Goal: Task Accomplishment & Management: Complete application form

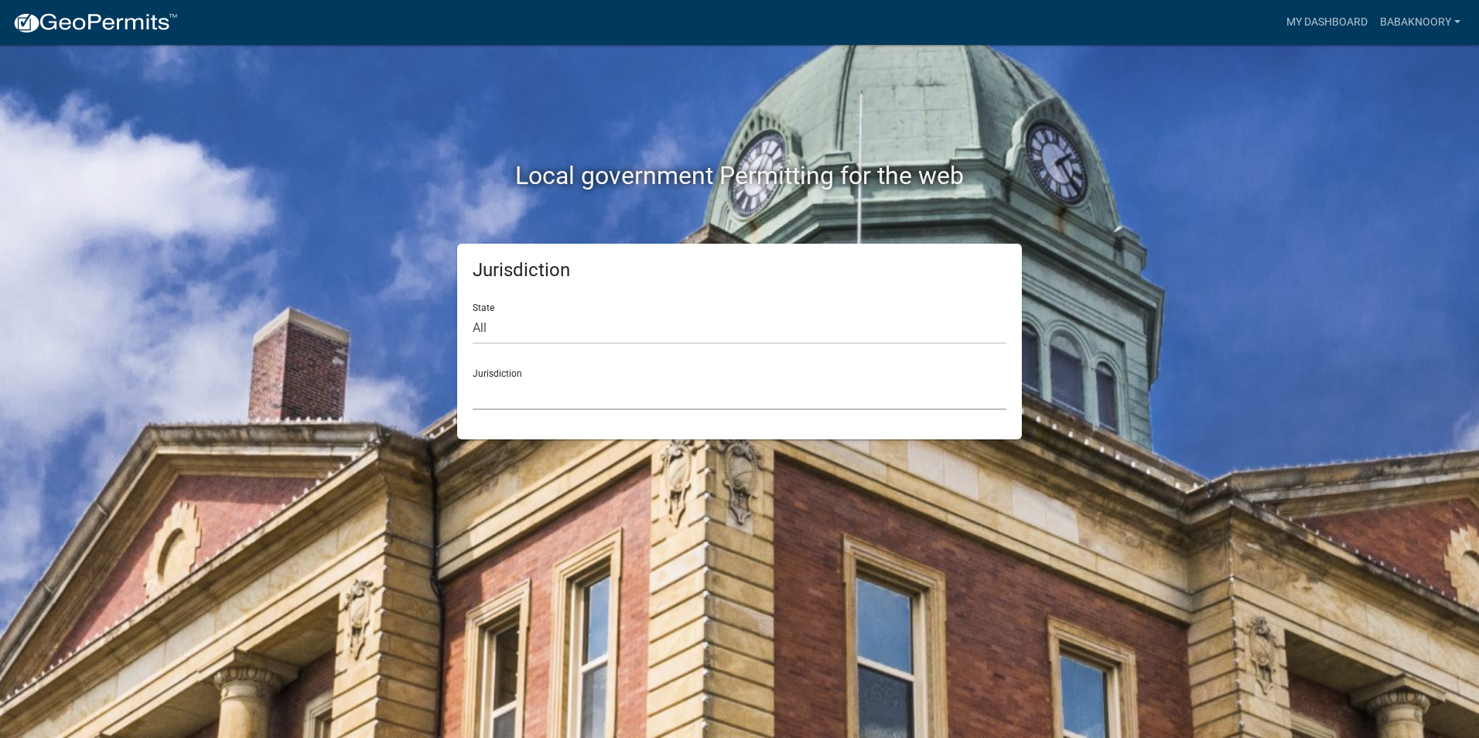
click at [648, 398] on select "[GEOGRAPHIC_DATA], [US_STATE] [GEOGRAPHIC_DATA], [US_STATE][PERSON_NAME][GEOGRA…" at bounding box center [740, 394] width 534 height 32
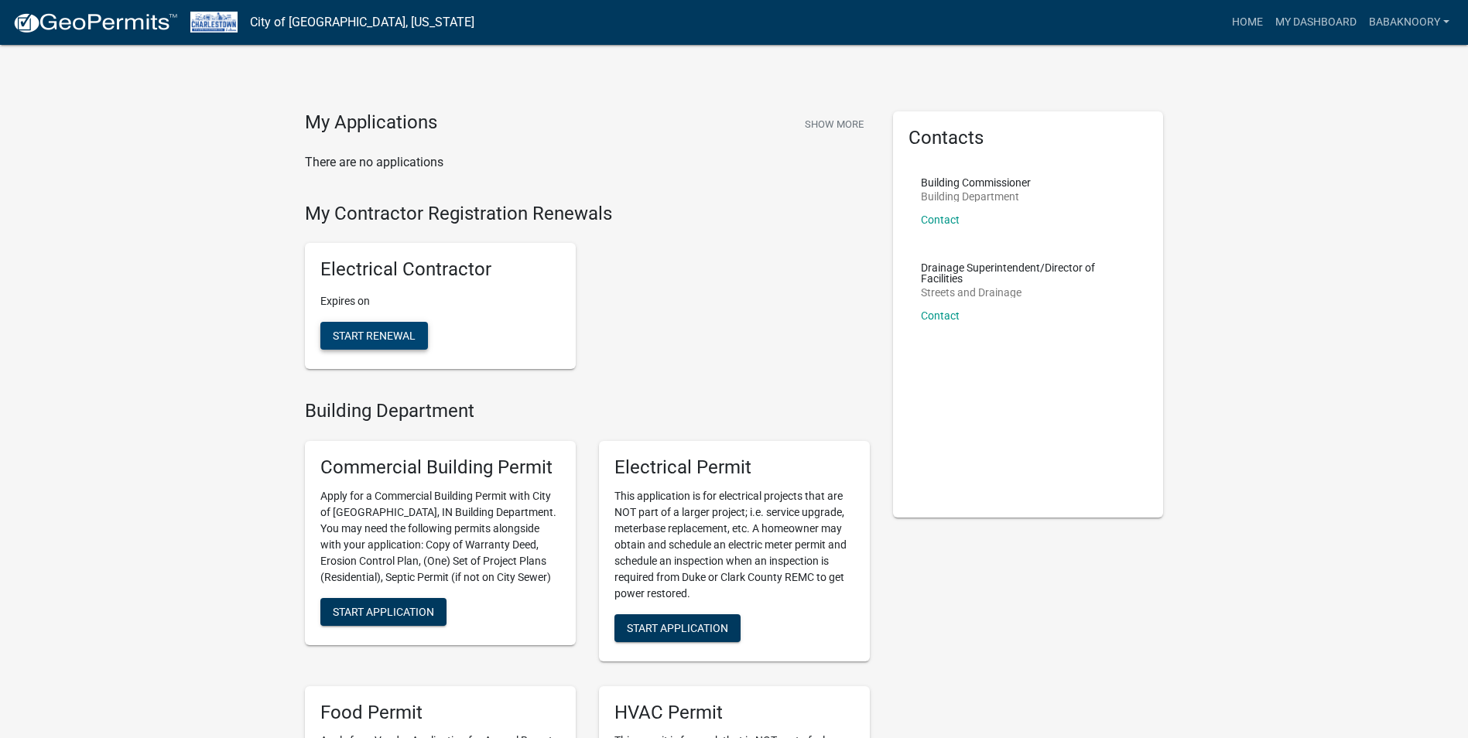
click at [378, 336] on span "Start Renewal" at bounding box center [374, 336] width 83 height 12
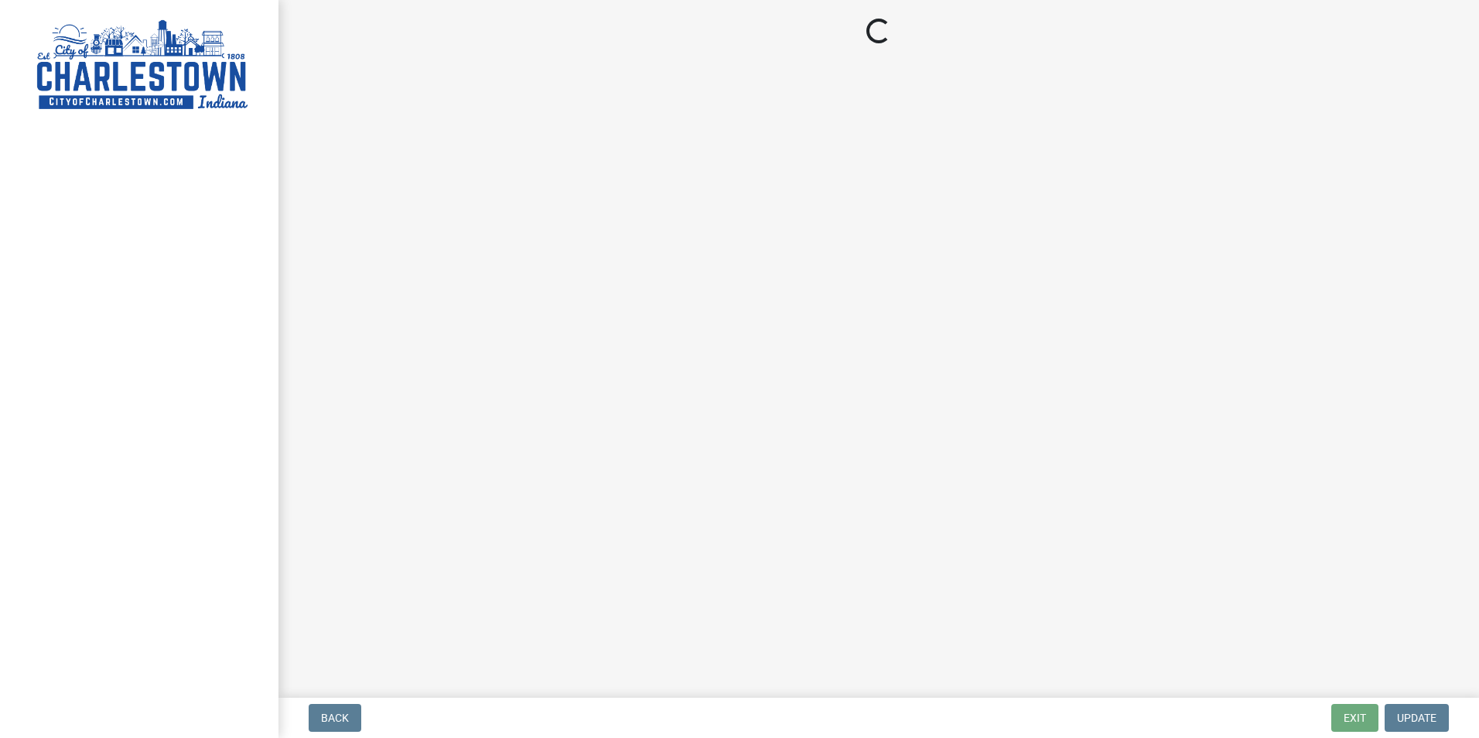
select select "[GEOGRAPHIC_DATA]"
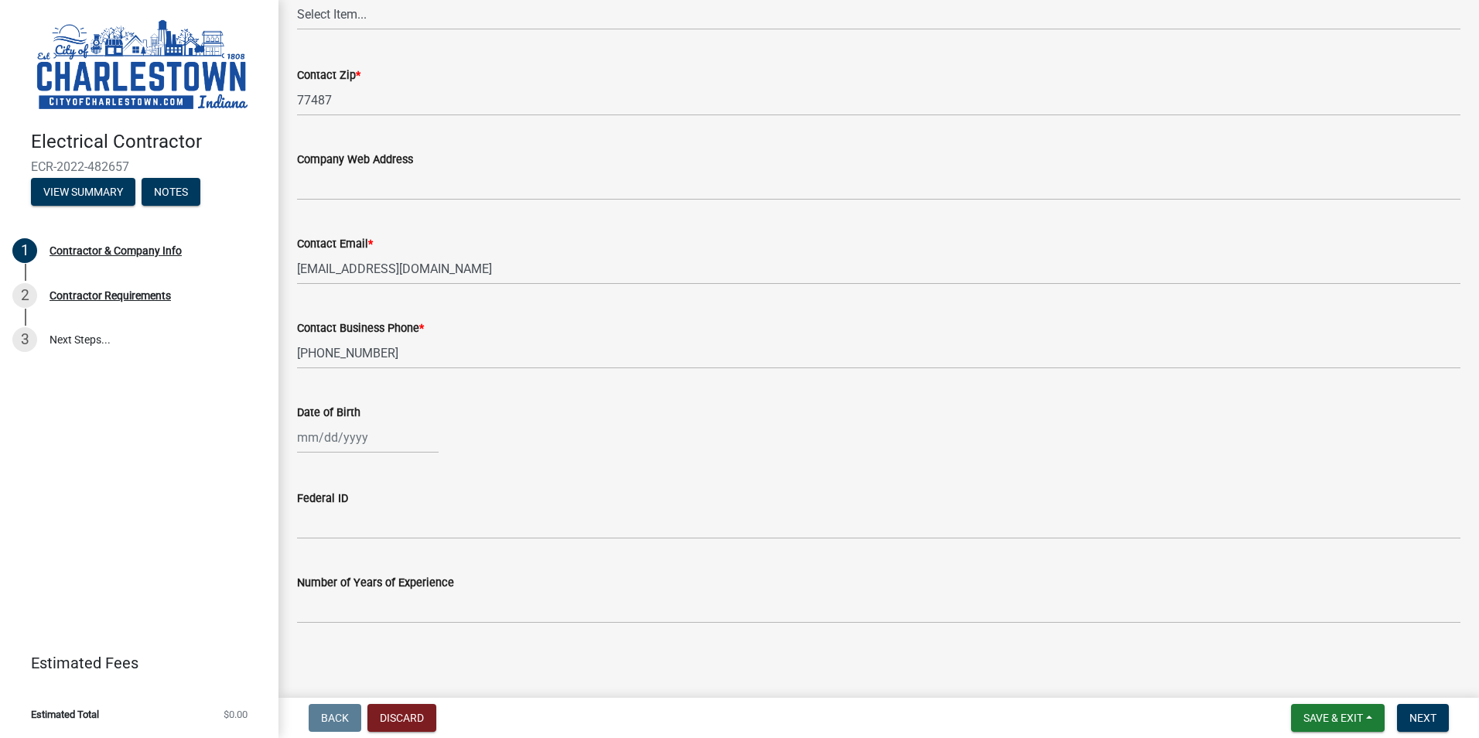
scroll to position [744, 0]
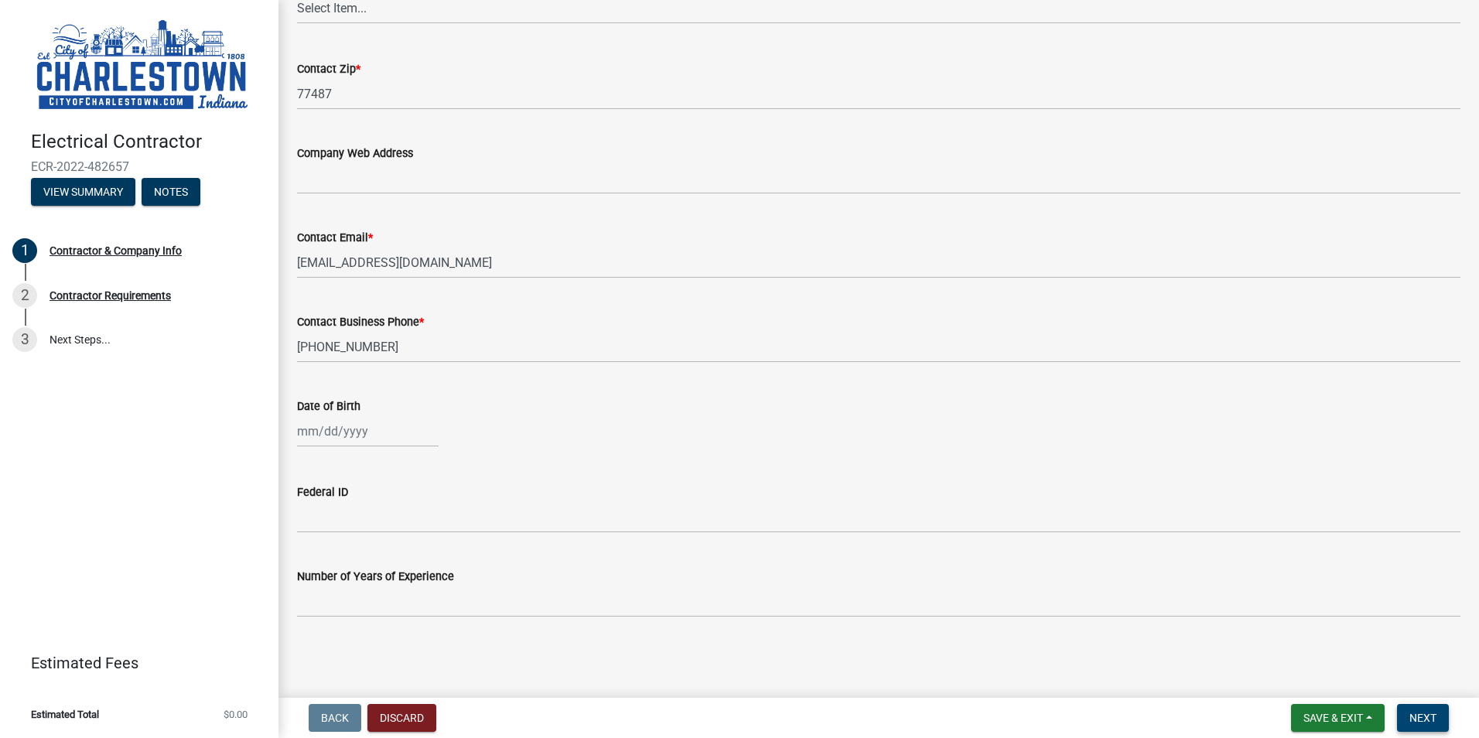
click at [1421, 720] on span "Next" at bounding box center [1423, 718] width 27 height 12
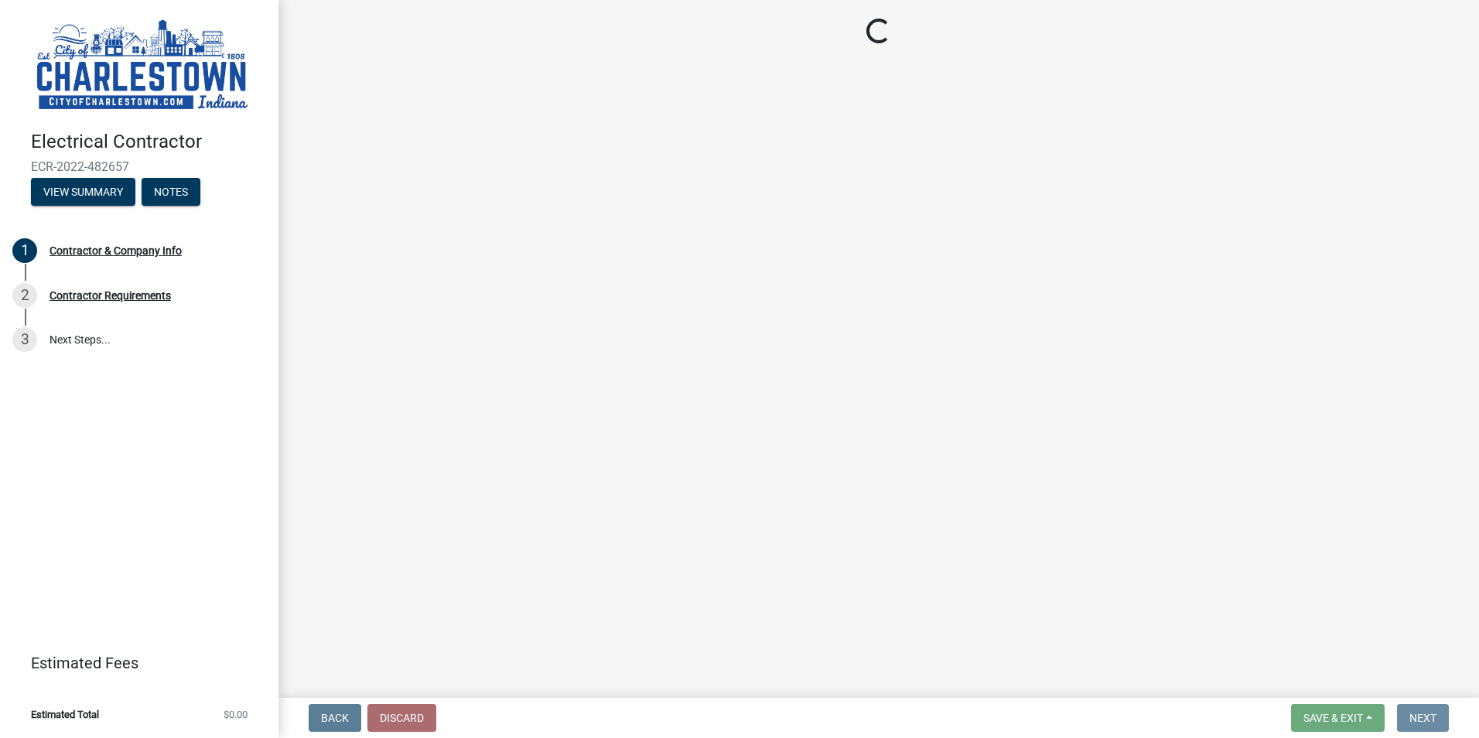
scroll to position [0, 0]
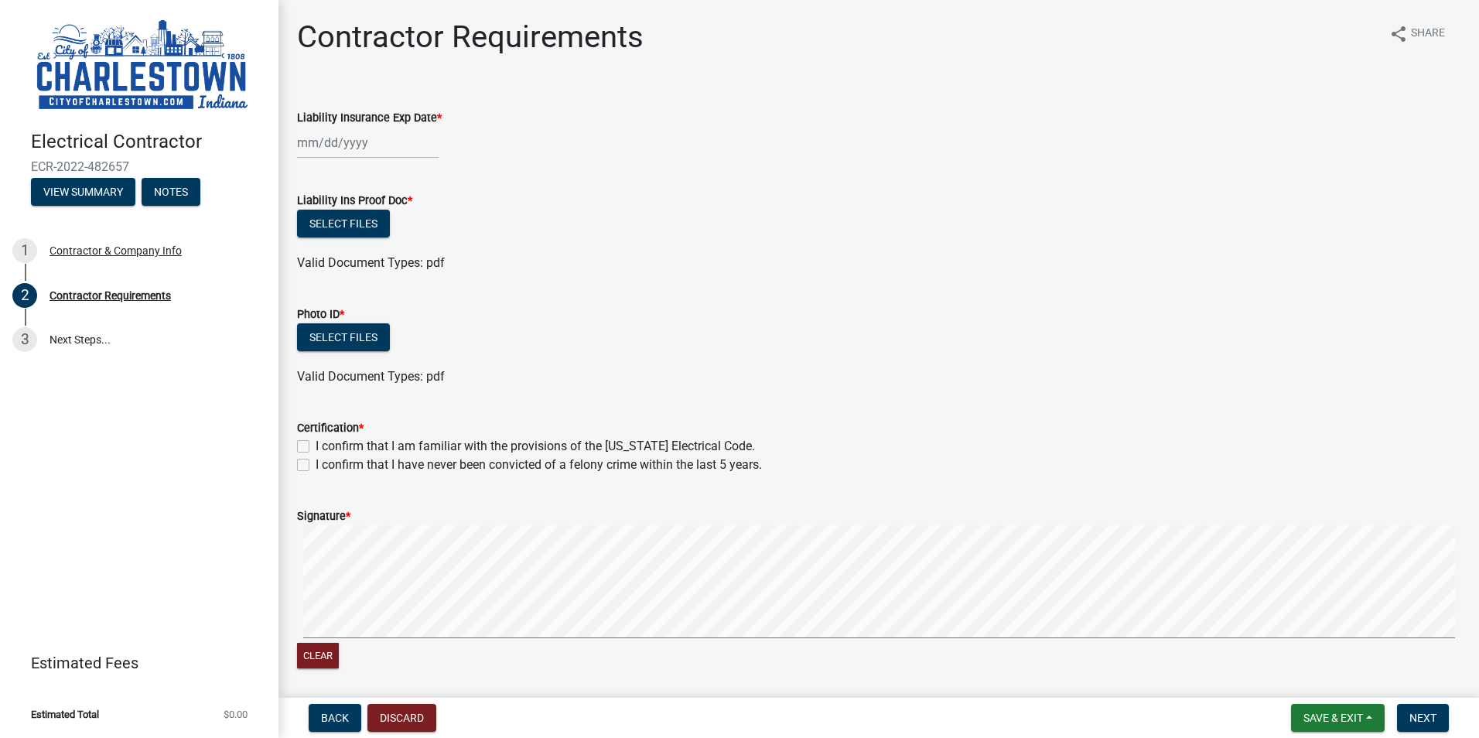
click at [296, 149] on div "Liability Insurance Exp Date *" at bounding box center [879, 123] width 1187 height 72
click at [315, 144] on div at bounding box center [368, 143] width 142 height 32
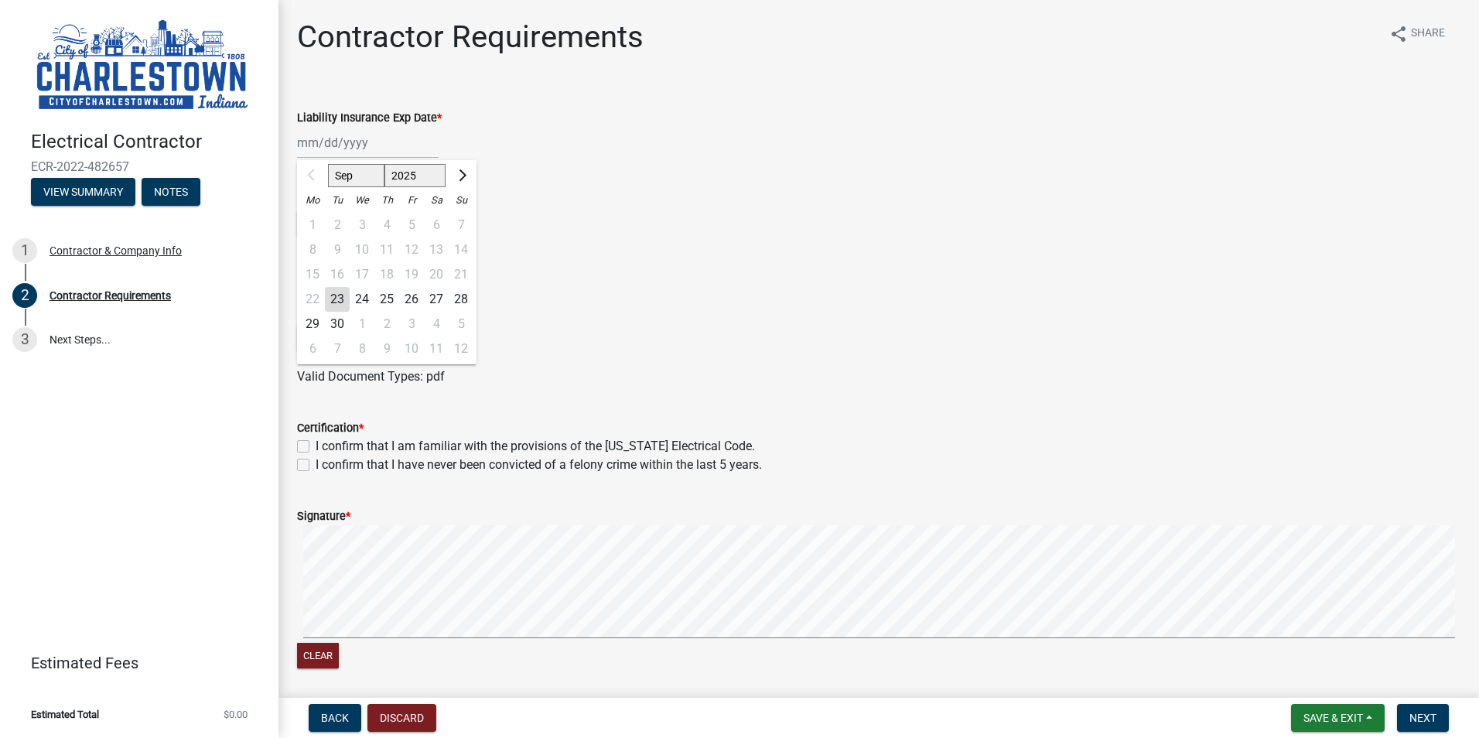
click at [372, 169] on select "Sep Oct Nov Dec" at bounding box center [356, 175] width 56 height 23
click at [429, 172] on select "2025 2026 2027 2028 2029 2030 2031 2032 2033 2034 2035 2036 2037 2038 2039 2040…" at bounding box center [416, 175] width 62 height 23
select select "2026"
click at [385, 164] on select "2025 2026 2027 2028 2029 2030 2031 2032 2033 2034 2035 2036 2037 2038 2039 2040…" at bounding box center [416, 175] width 62 height 23
click at [355, 185] on select "Jan Feb Mar Apr May Jun [DATE] Aug Sep Oct Nov Dec" at bounding box center [359, 175] width 63 height 23
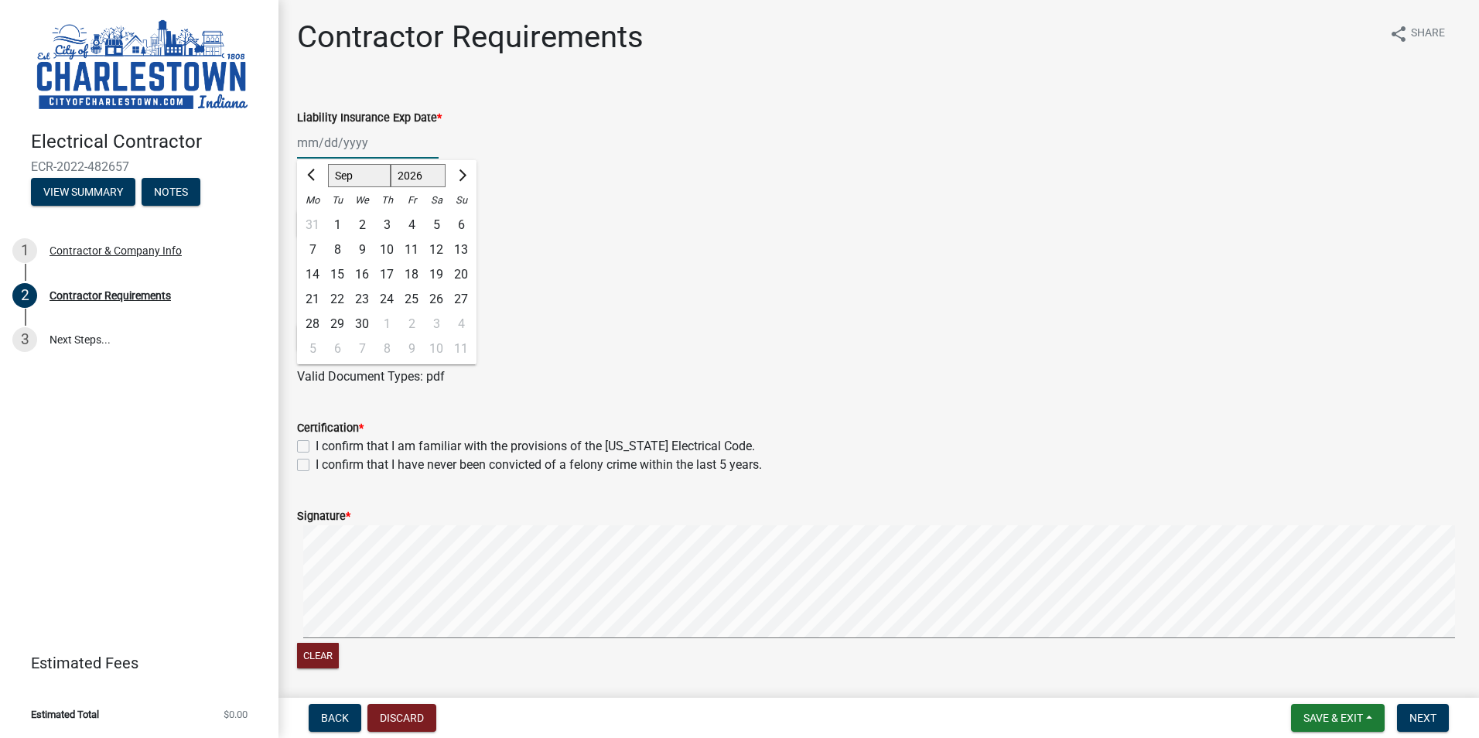
select select "10"
click at [328, 164] on select "Jan Feb Mar Apr May Jun [DATE] Aug Sep Oct Nov Dec" at bounding box center [359, 175] width 63 height 23
click at [391, 224] on div "1" at bounding box center [386, 225] width 25 height 25
type input "[DATE]"
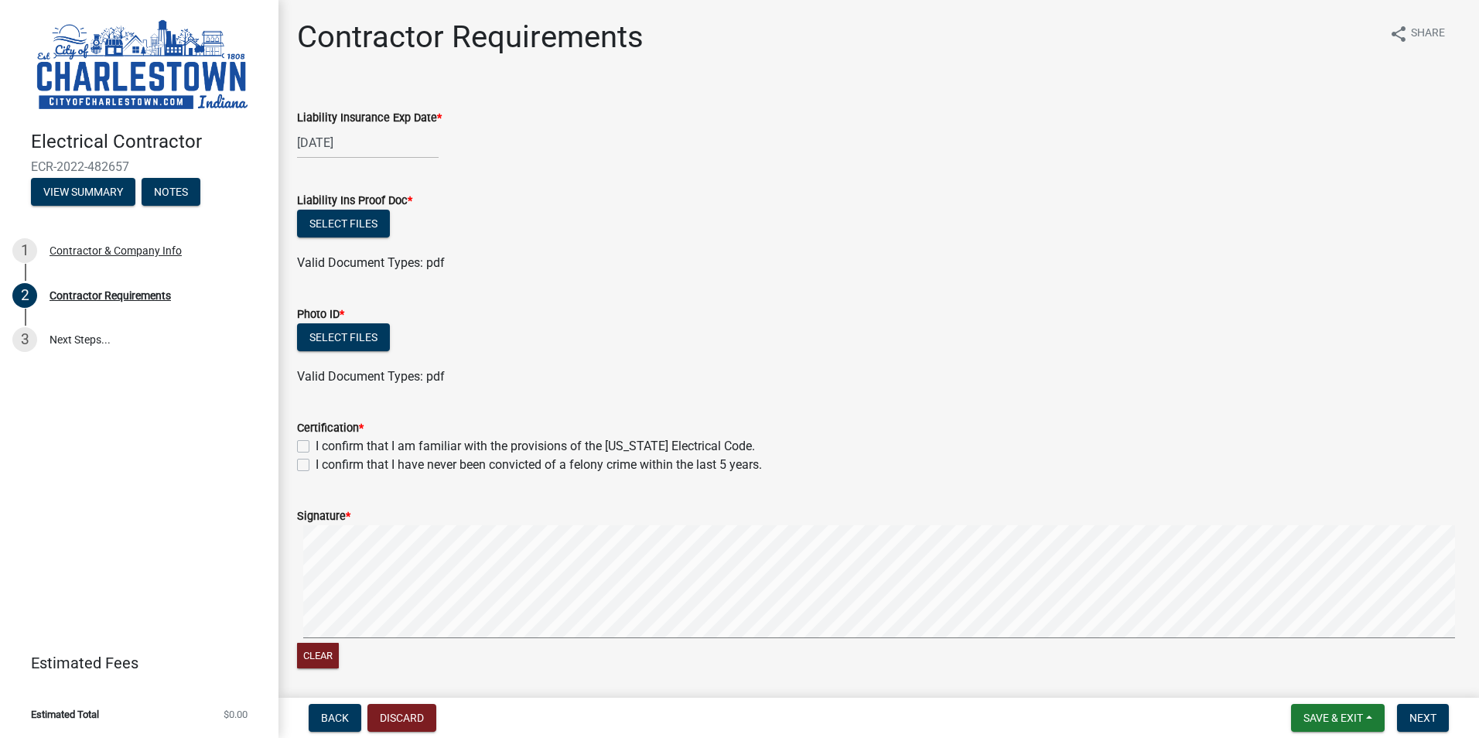
click at [703, 207] on div "Liability Ins Proof Doc *" at bounding box center [879, 200] width 1164 height 19
click at [347, 231] on button "Select files" at bounding box center [343, 224] width 93 height 28
click at [989, 277] on wm-data-entity-input "Liability Ins Proof Doc * Select files Valid Document Types: pdf" at bounding box center [879, 230] width 1164 height 114
click at [330, 221] on button "Select files" at bounding box center [343, 224] width 93 height 28
click at [378, 220] on button "Select files" at bounding box center [343, 224] width 93 height 28
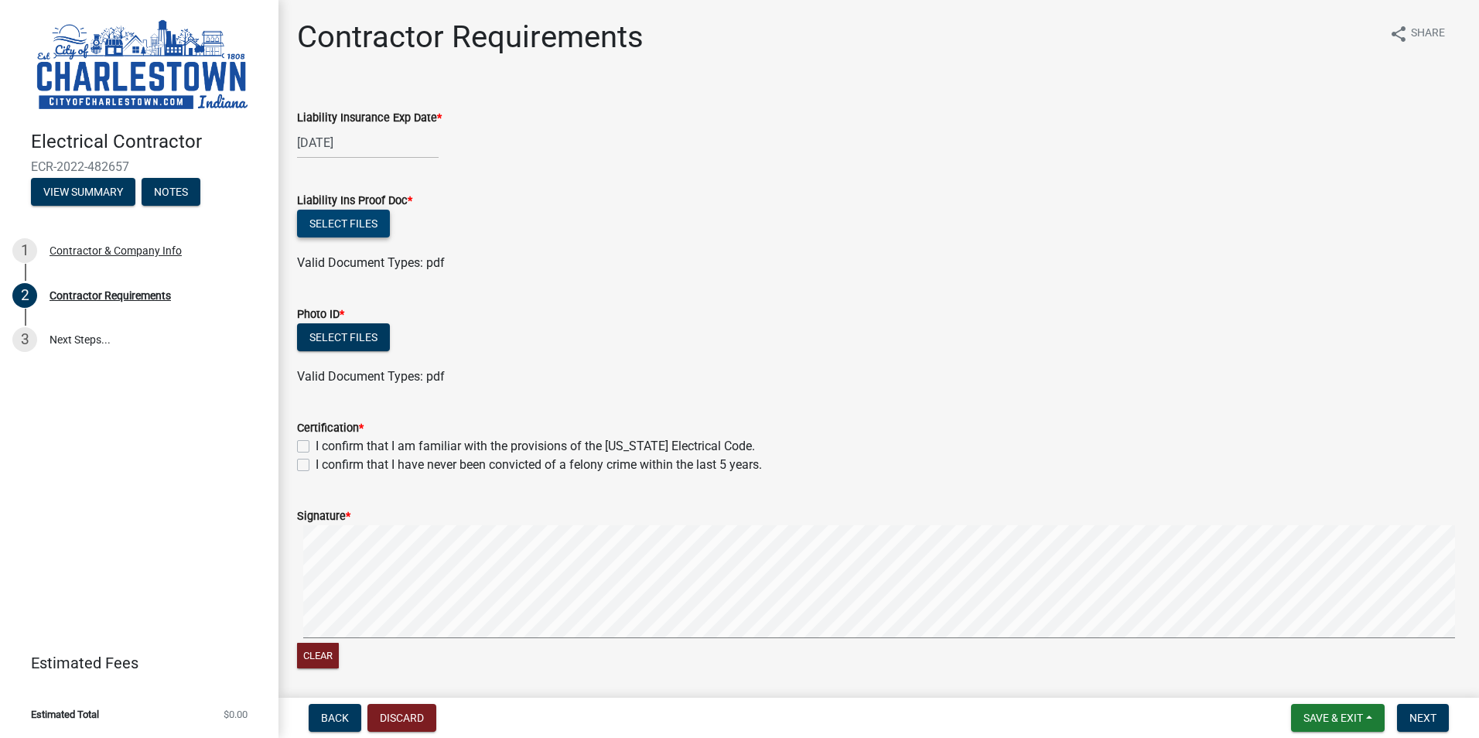
click at [368, 217] on button "Select files" at bounding box center [343, 224] width 93 height 28
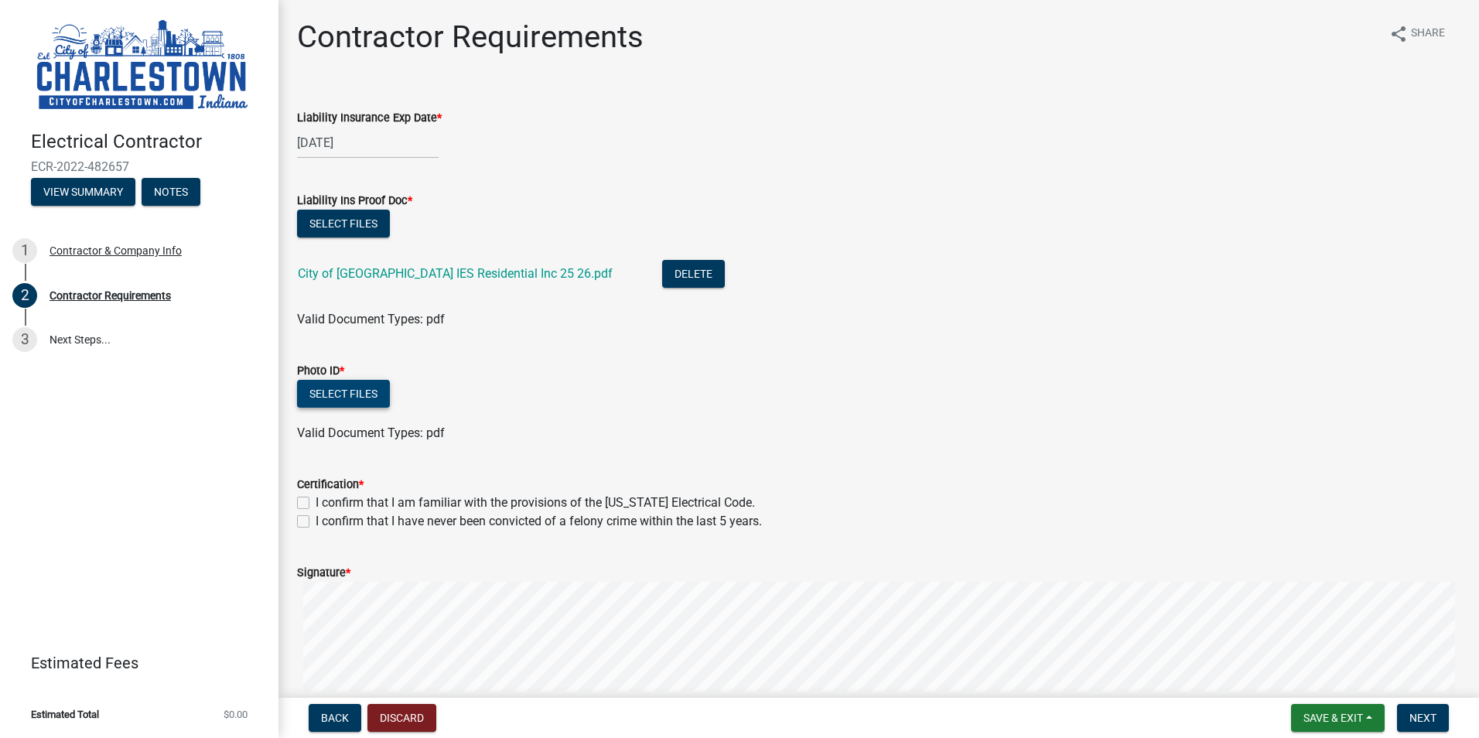
click at [374, 397] on button "Select files" at bounding box center [343, 394] width 93 height 28
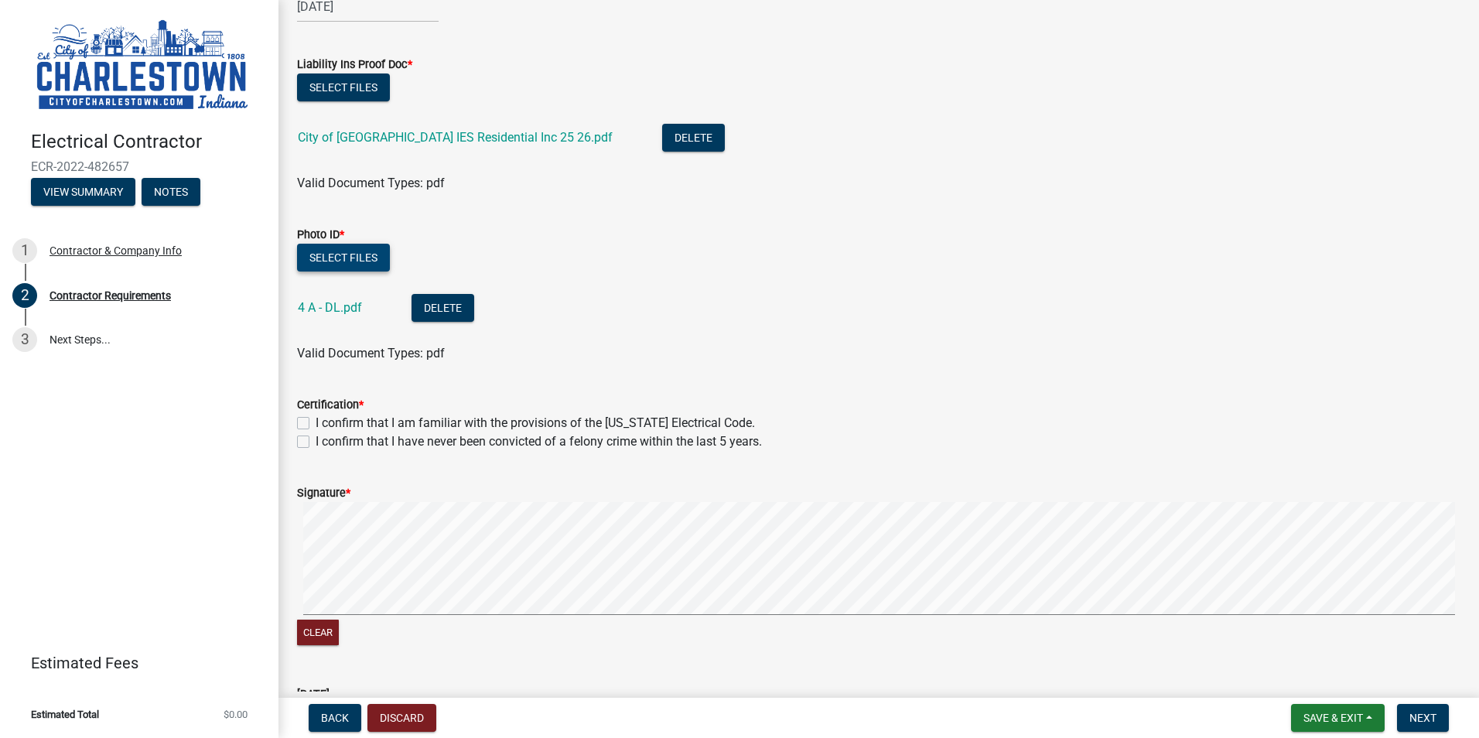
scroll to position [155, 0]
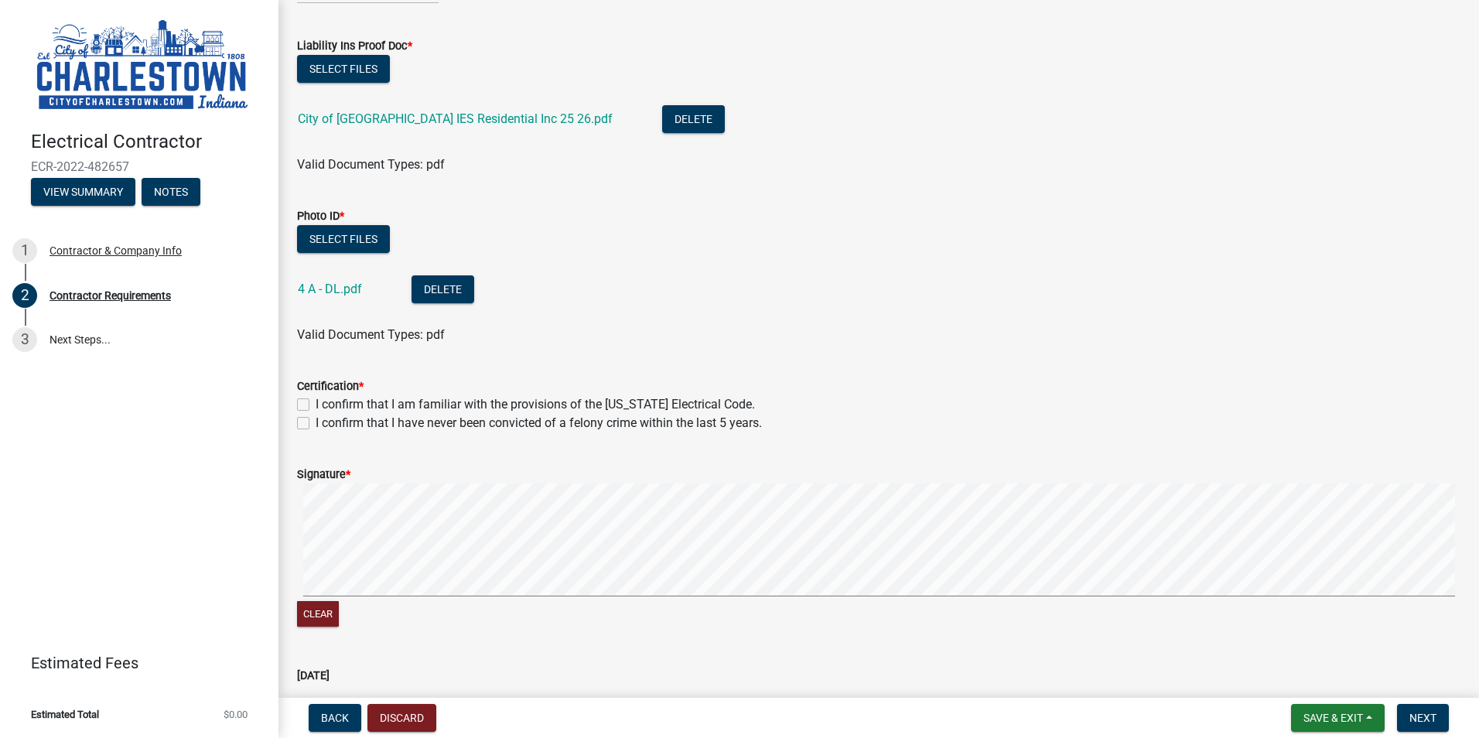
click at [303, 398] on div "I confirm that I am familiar with the provisions of the [US_STATE] Electrical C…" at bounding box center [879, 404] width 1164 height 19
click at [316, 426] on label "I confirm that I have never been convicted of a felony crime within the last 5 …" at bounding box center [539, 423] width 446 height 19
click at [316, 424] on input "I confirm that I have never been convicted of a felony crime within the last 5 …" at bounding box center [321, 419] width 10 height 10
checkbox input "true"
checkbox input "false"
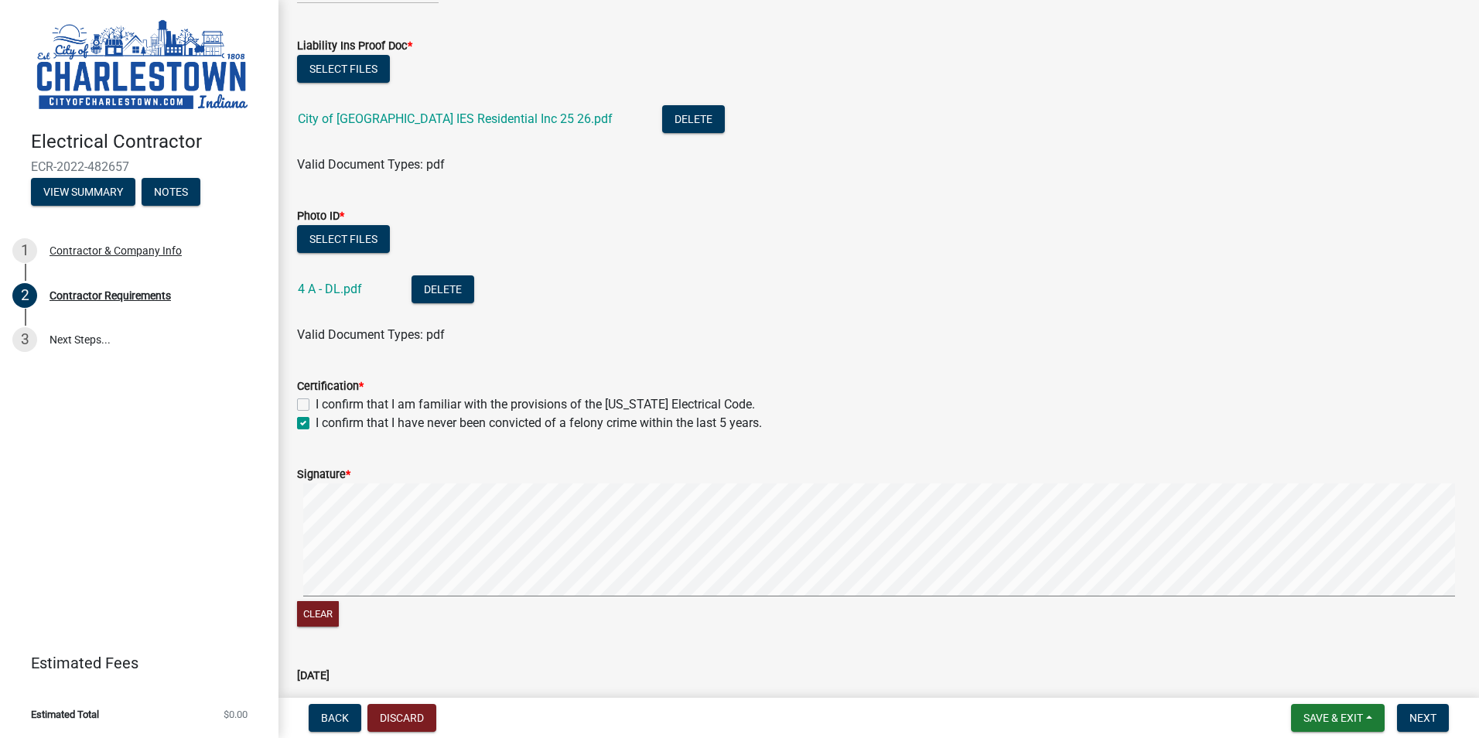
checkbox input "true"
click at [316, 408] on label "I confirm that I am familiar with the provisions of the [US_STATE] Electrical C…" at bounding box center [535, 404] width 439 height 19
click at [316, 405] on input "I confirm that I am familiar with the provisions of the [US_STATE] Electrical C…" at bounding box center [321, 400] width 10 height 10
checkbox input "true"
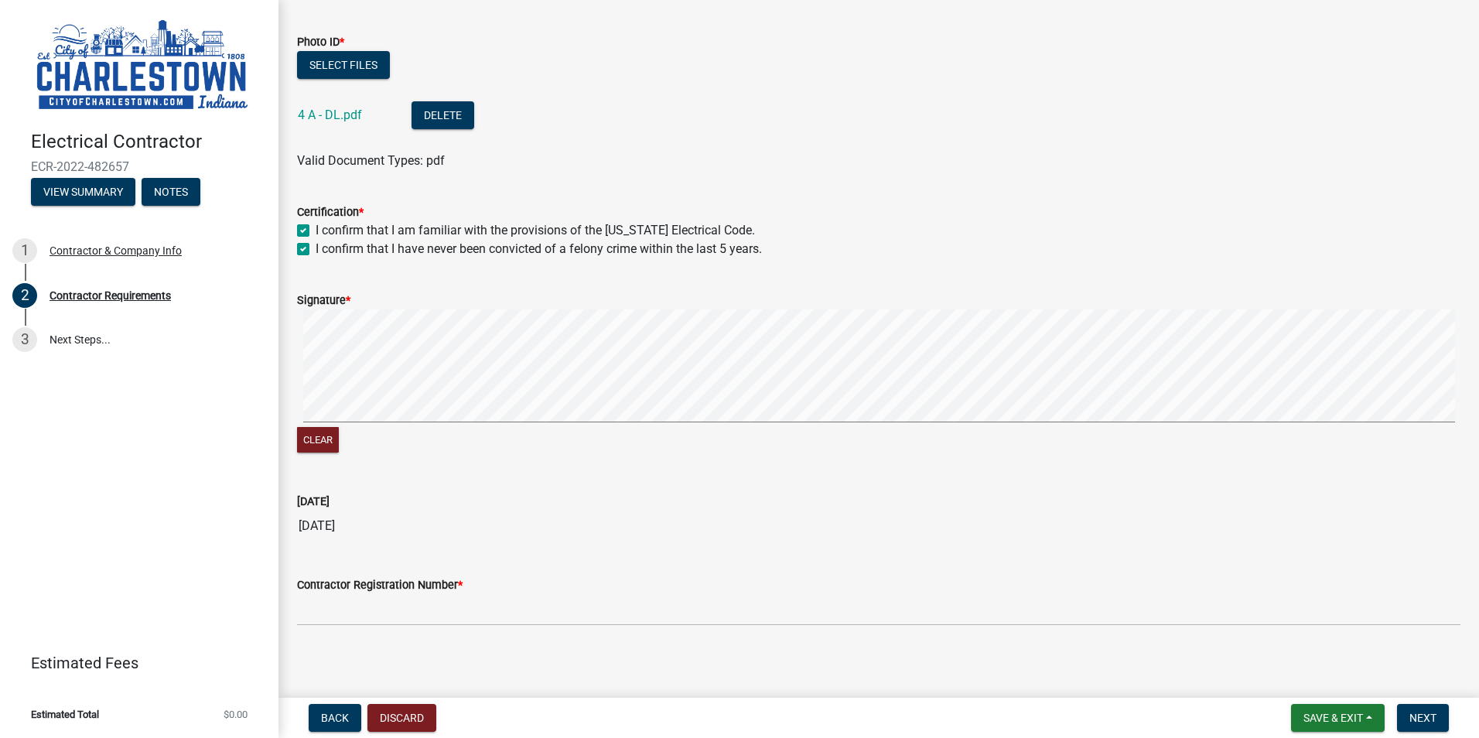
scroll to position [336, 0]
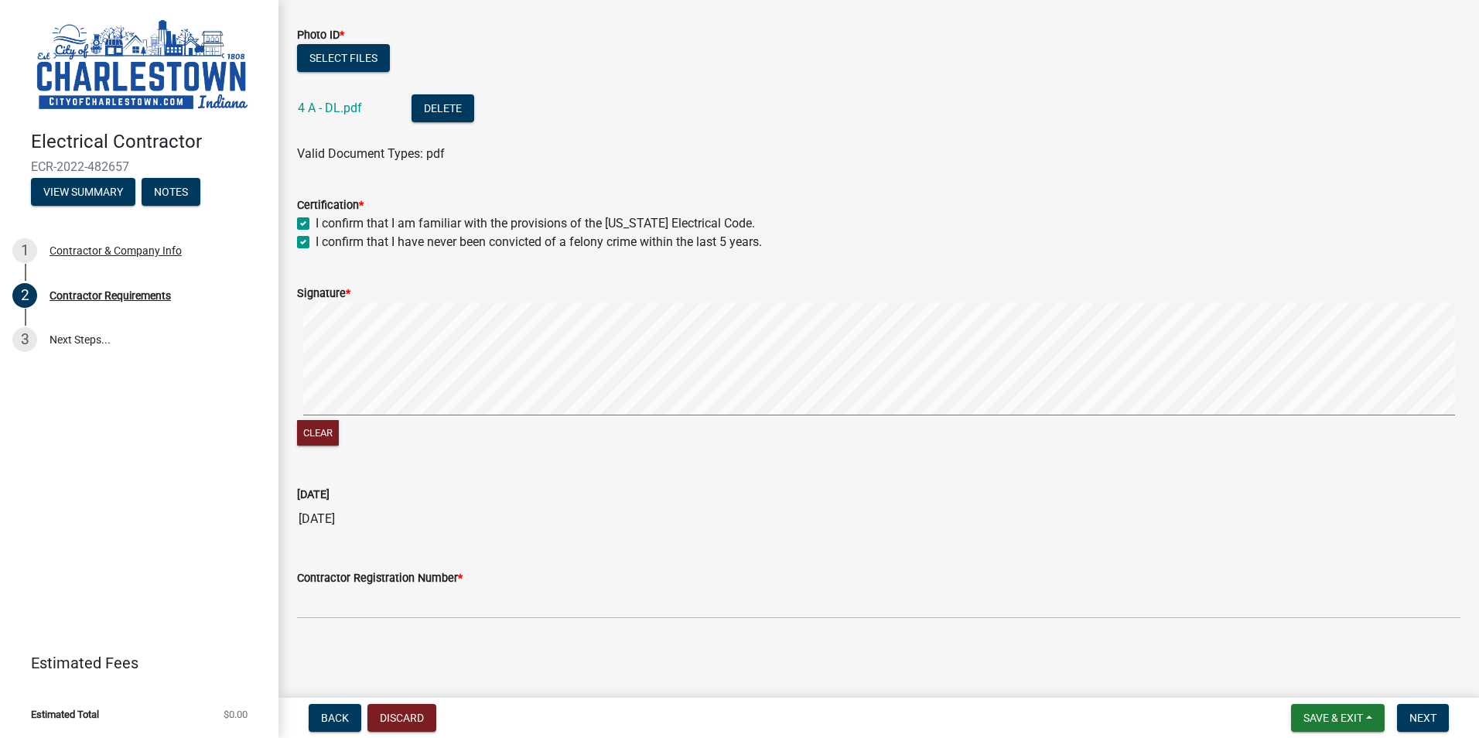
click at [454, 431] on div "Clear" at bounding box center [879, 376] width 1164 height 147
click at [476, 468] on wm-data-entity-input-list "Liability Insurance Exp Date * [DATE] Liability Ins Proof Doc * Select files Ci…" at bounding box center [879, 191] width 1164 height 881
click at [323, 436] on button "Clear" at bounding box center [318, 433] width 42 height 26
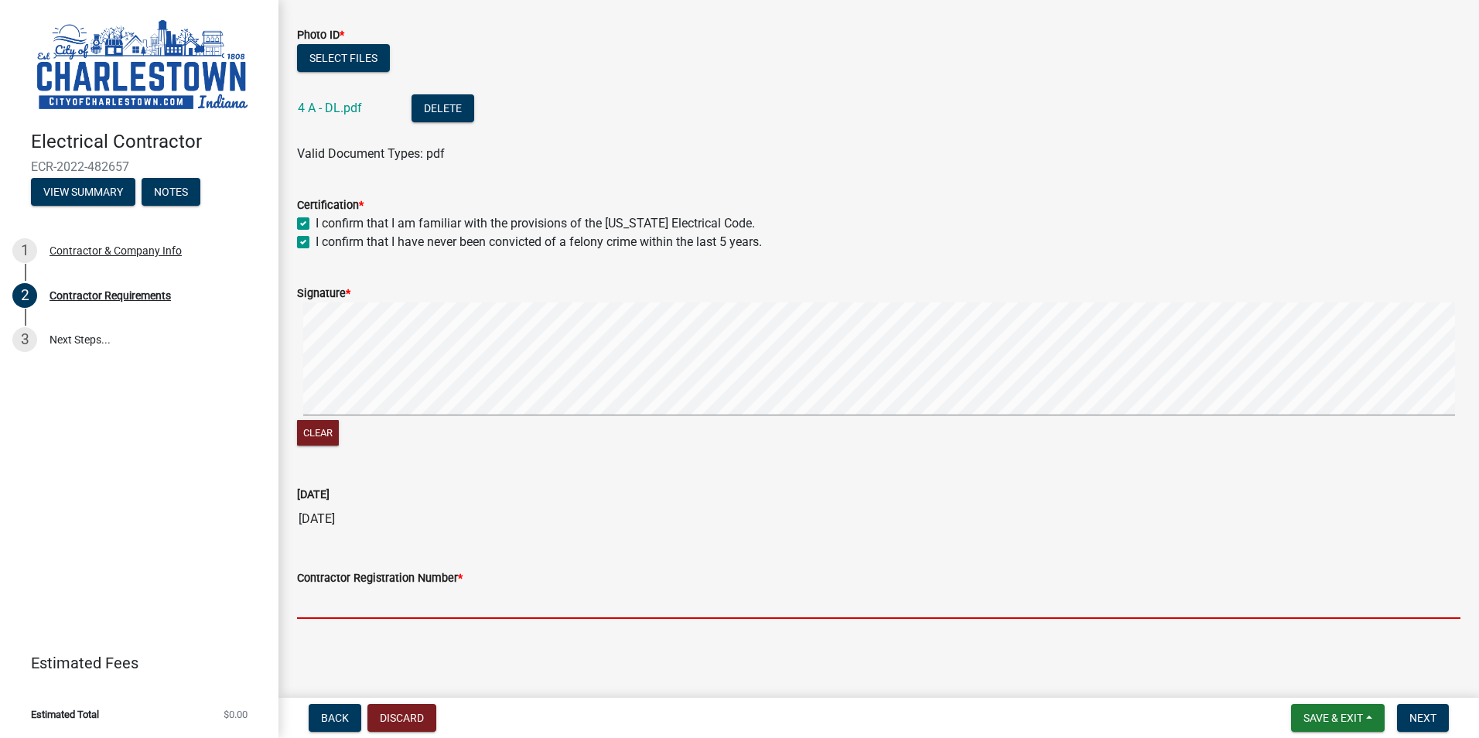
click at [394, 601] on input "Contractor Registration Number *" at bounding box center [879, 603] width 1164 height 32
click at [388, 601] on input "Contractor Registration Number *" at bounding box center [879, 603] width 1164 height 32
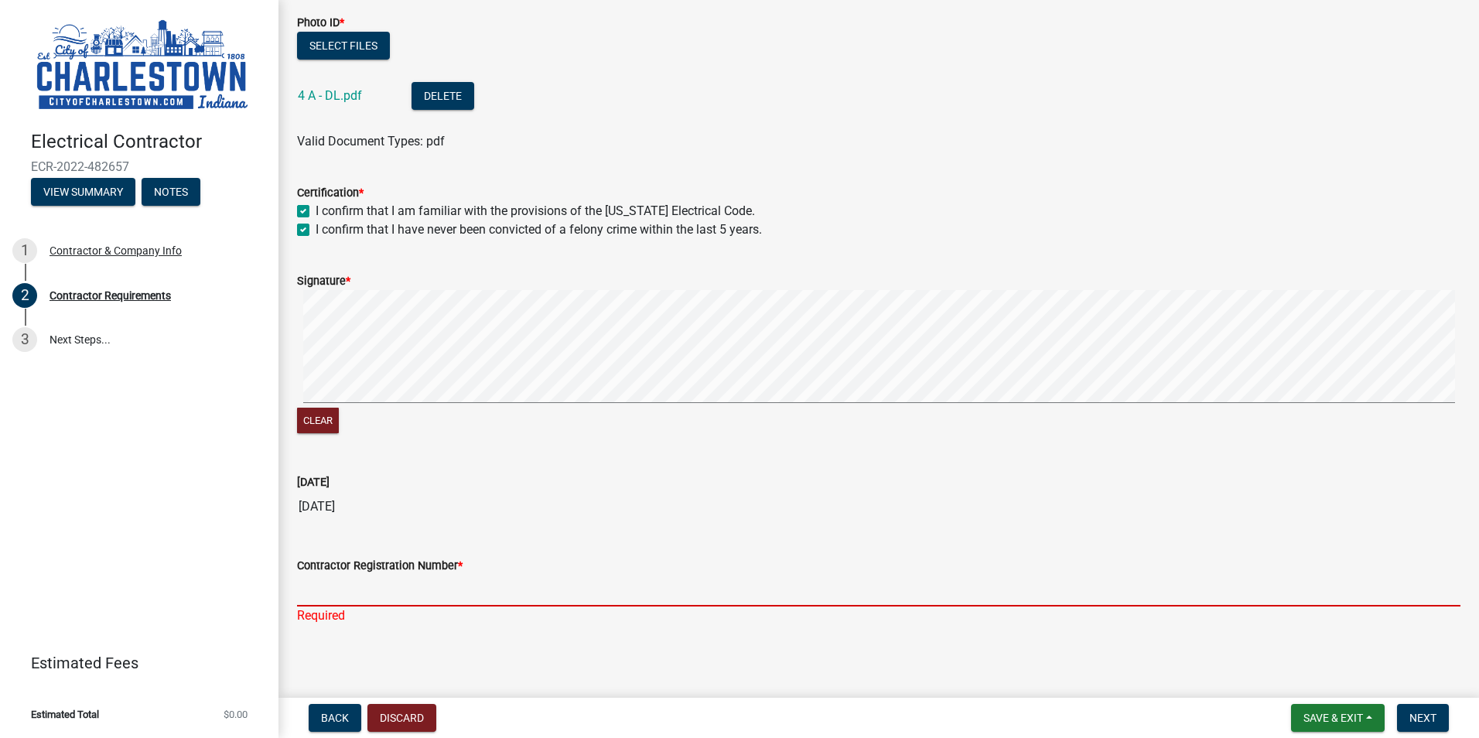
scroll to position [354, 0]
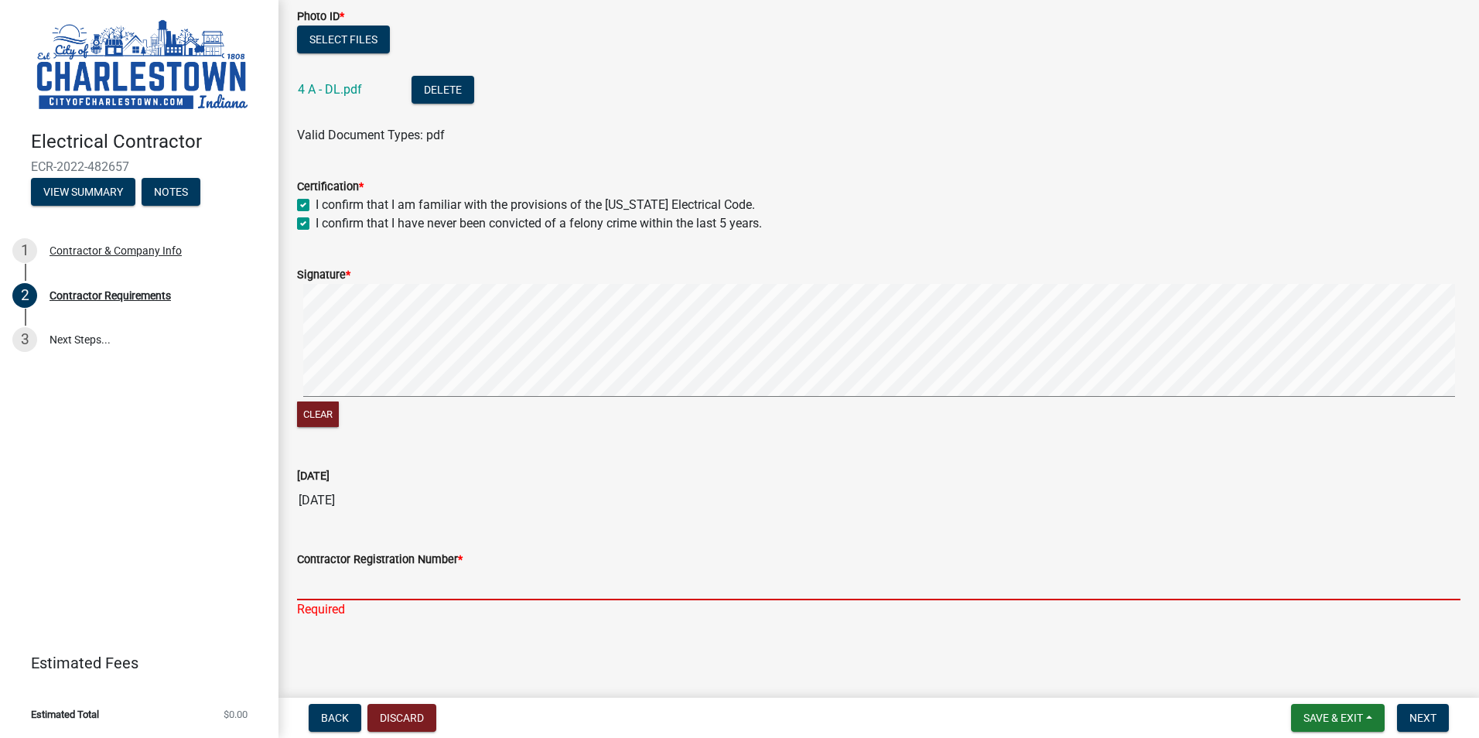
click at [408, 582] on input "Contractor Registration Number *" at bounding box center [879, 585] width 1164 height 32
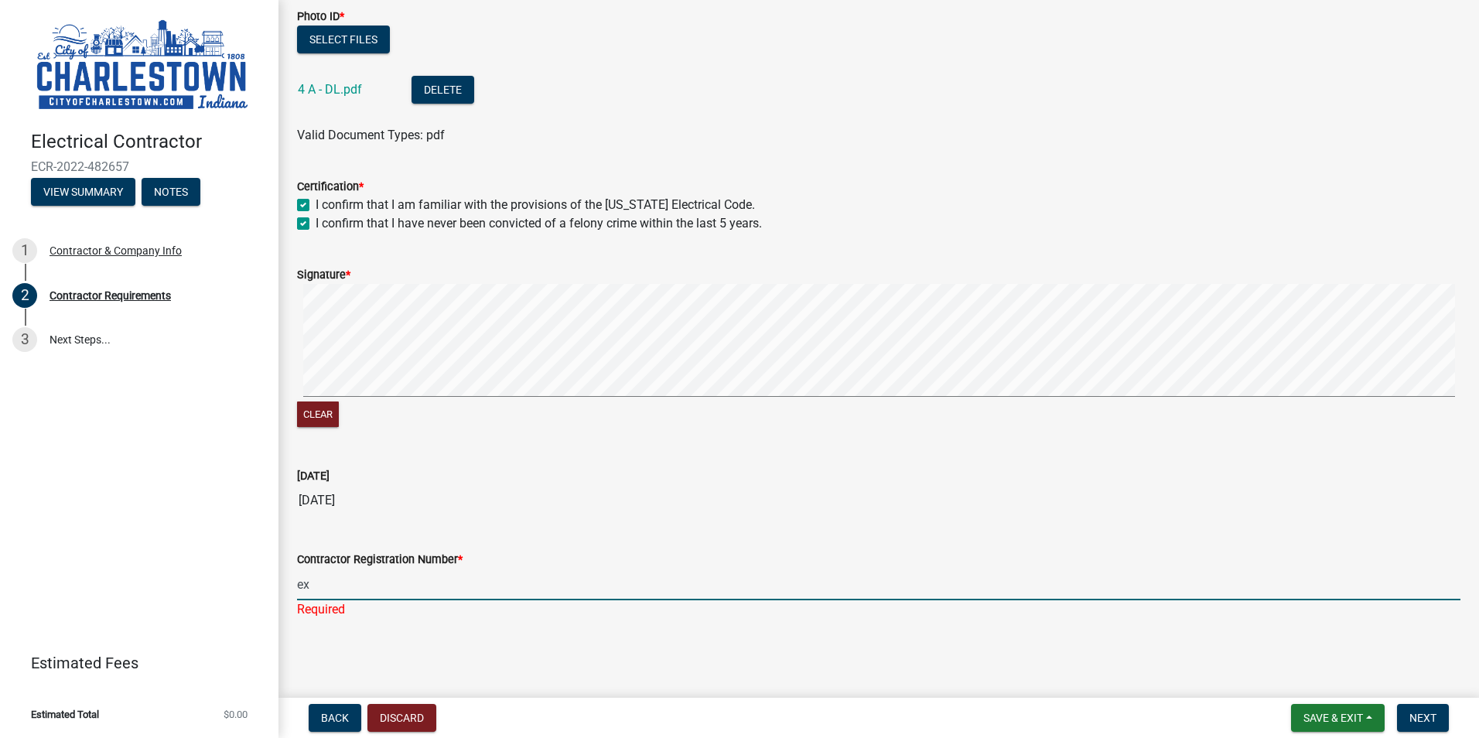
type input "e"
type input "EC-2022-60"
click at [640, 642] on div "Contractor Requirements share Share Liability Insurance Exp Date * [DATE] Liabi…" at bounding box center [879, 154] width 1187 height 981
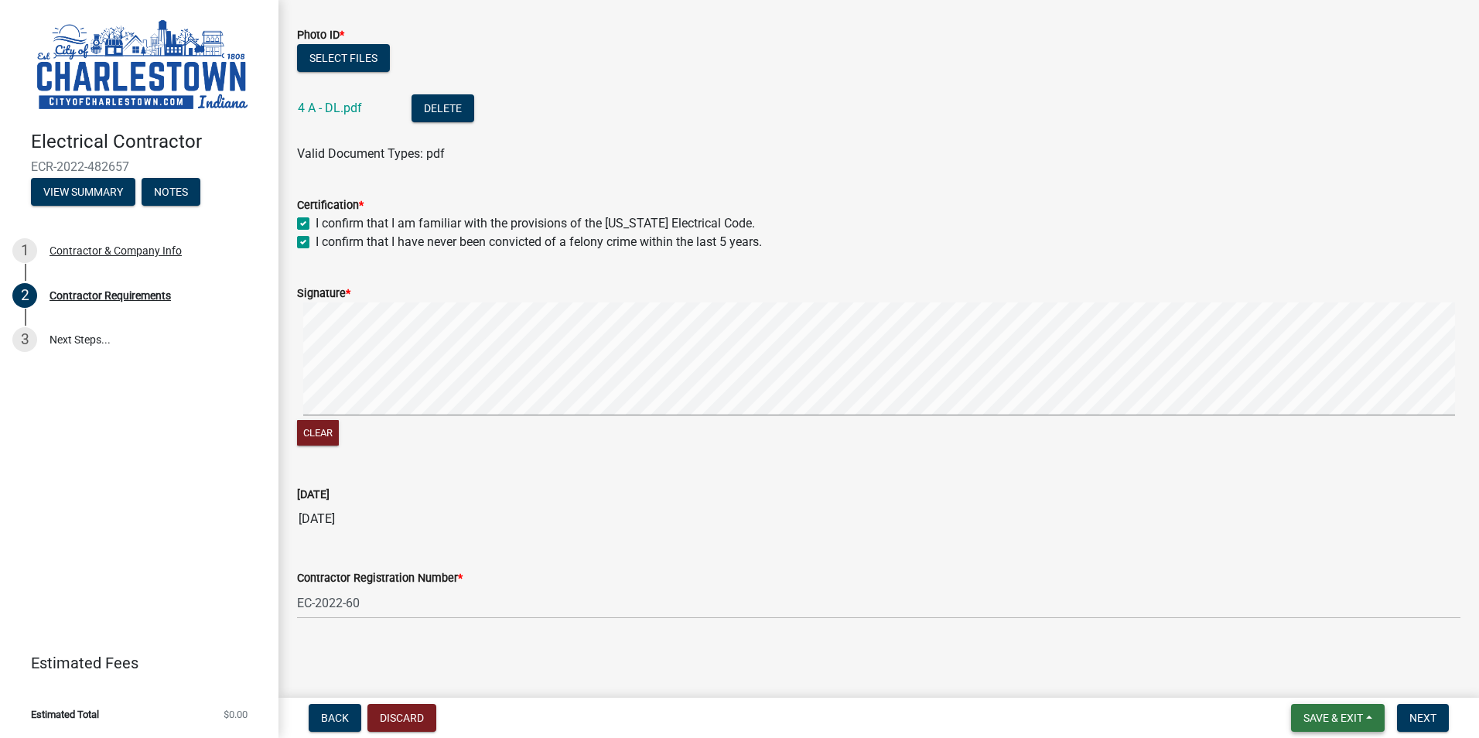
click at [1343, 720] on span "Save & Exit" at bounding box center [1334, 718] width 60 height 12
click at [1325, 677] on button "Save & Exit" at bounding box center [1323, 677] width 124 height 37
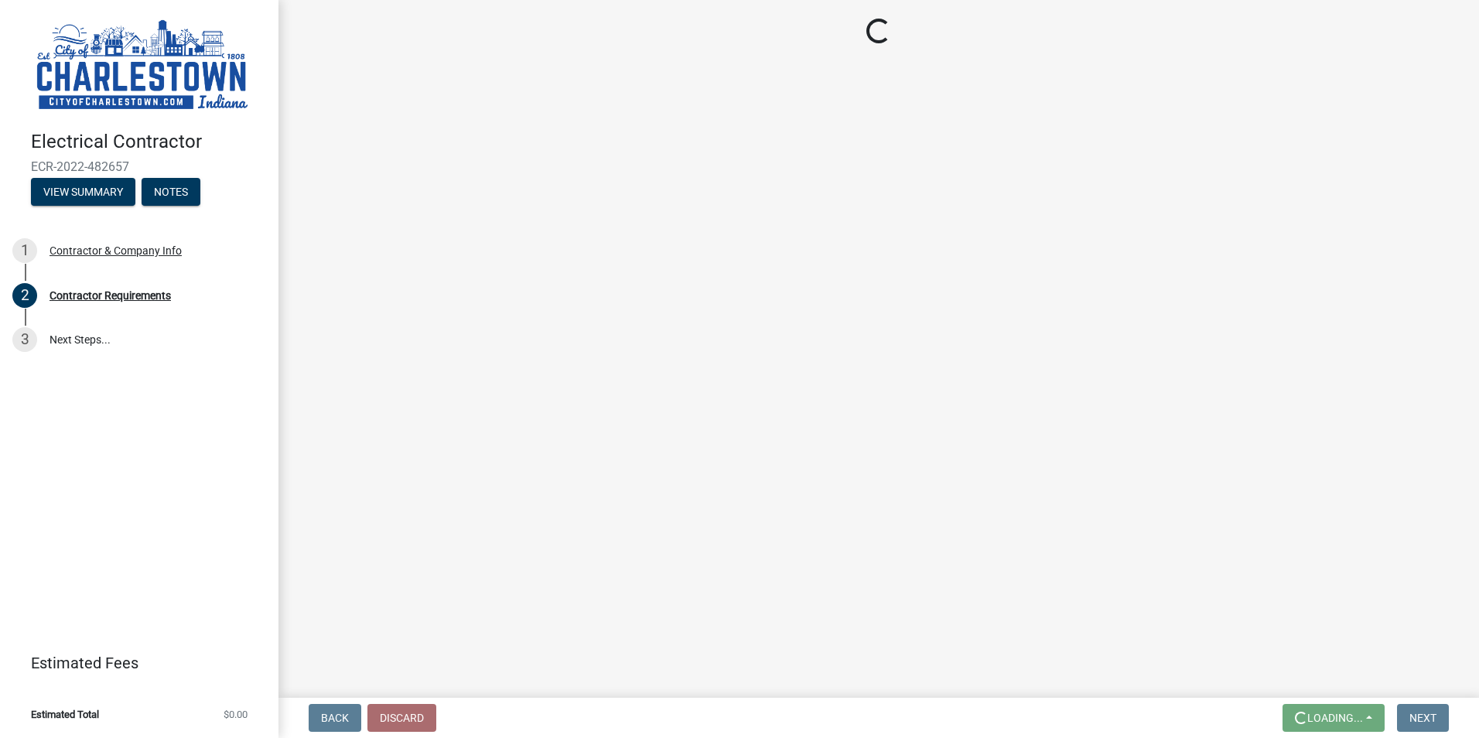
scroll to position [0, 0]
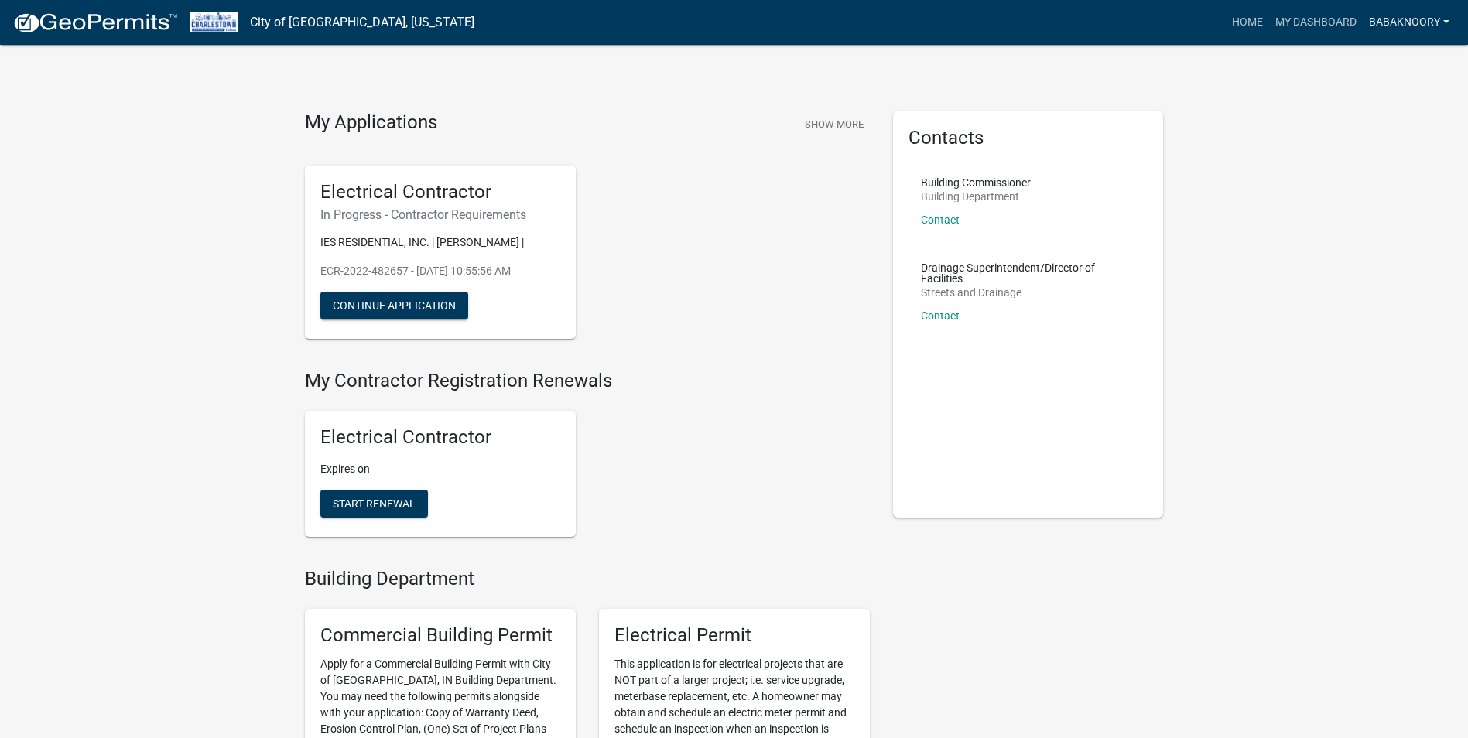
click at [1428, 22] on link "BabakNoory" at bounding box center [1409, 22] width 93 height 29
click at [1370, 140] on link "Logout" at bounding box center [1389, 150] width 132 height 37
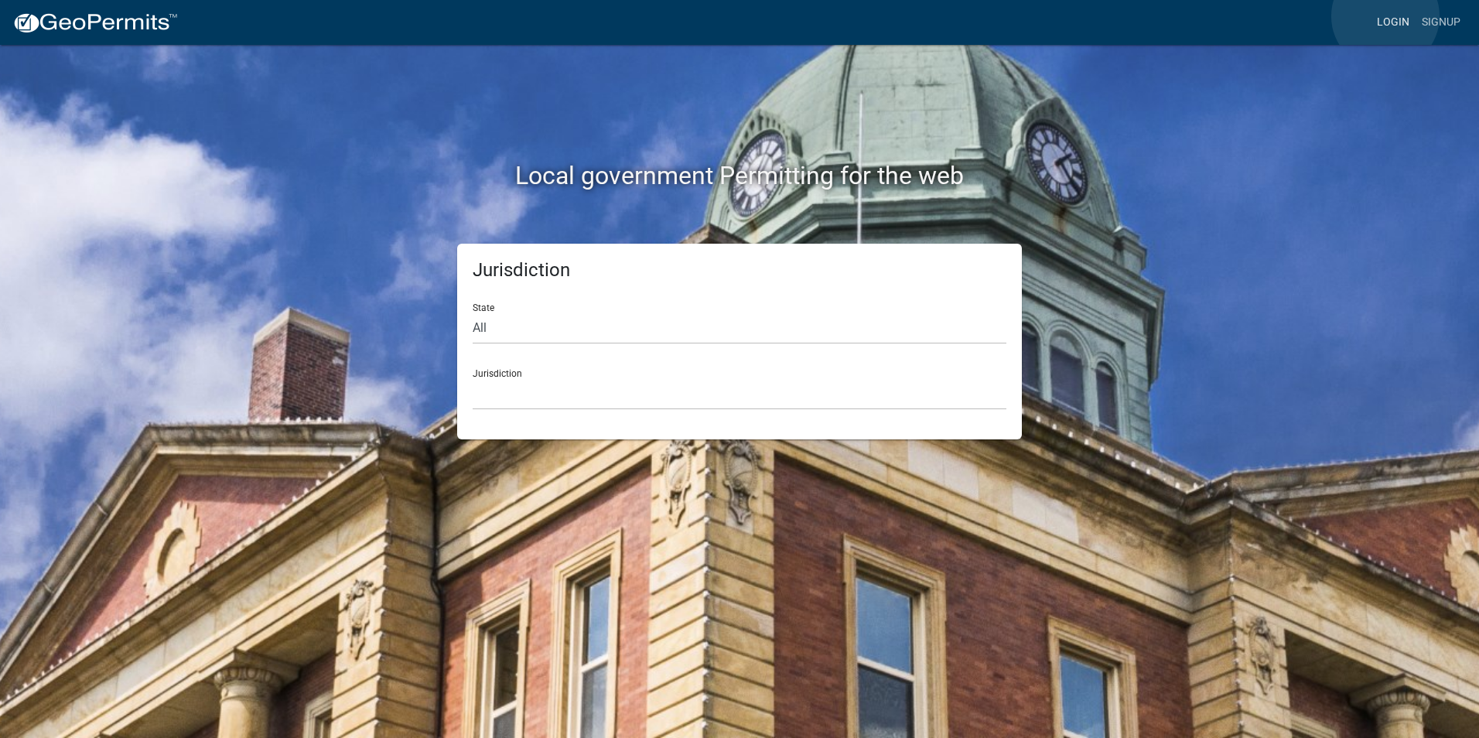
click at [1386, 16] on link "Login" at bounding box center [1393, 22] width 45 height 29
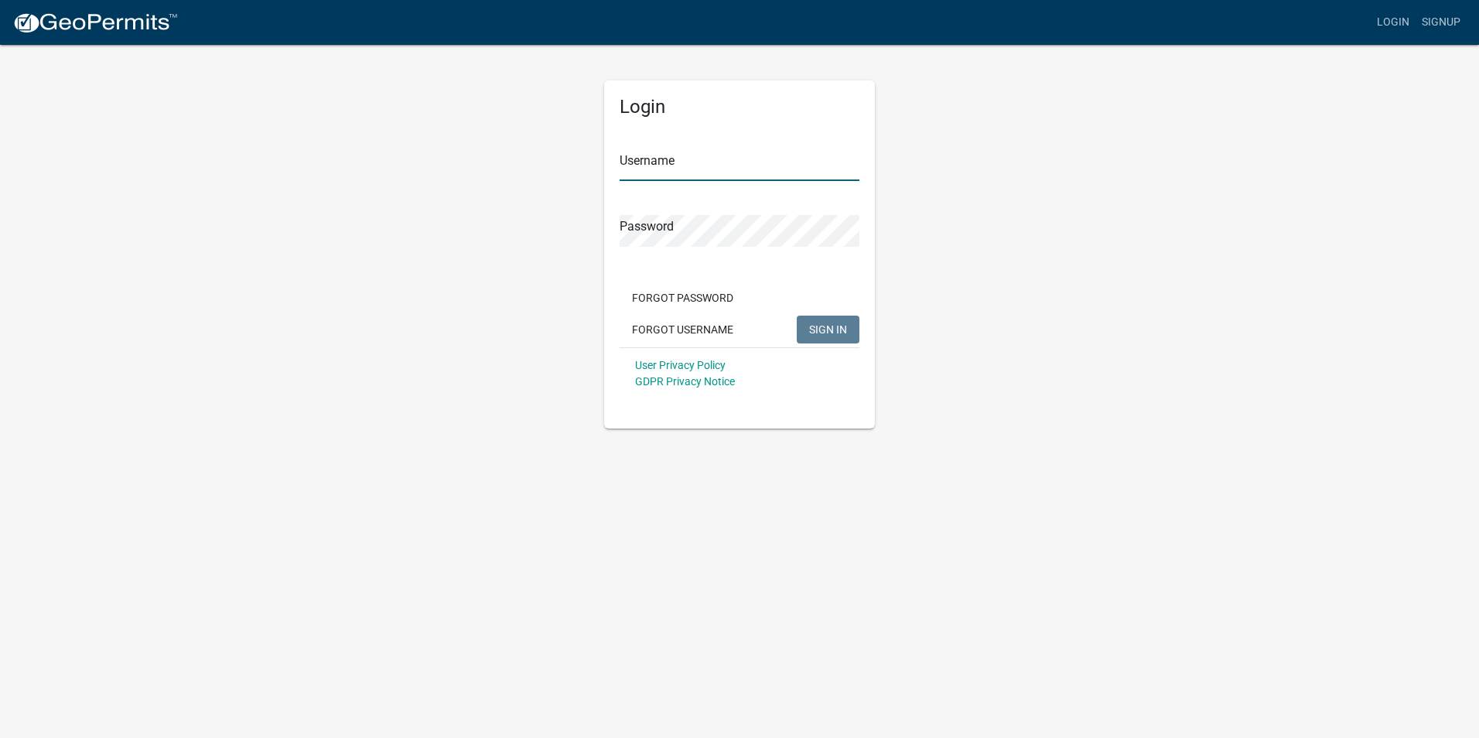
type input "BabakNoory"
click at [714, 167] on input "BabakNoory" at bounding box center [740, 165] width 240 height 32
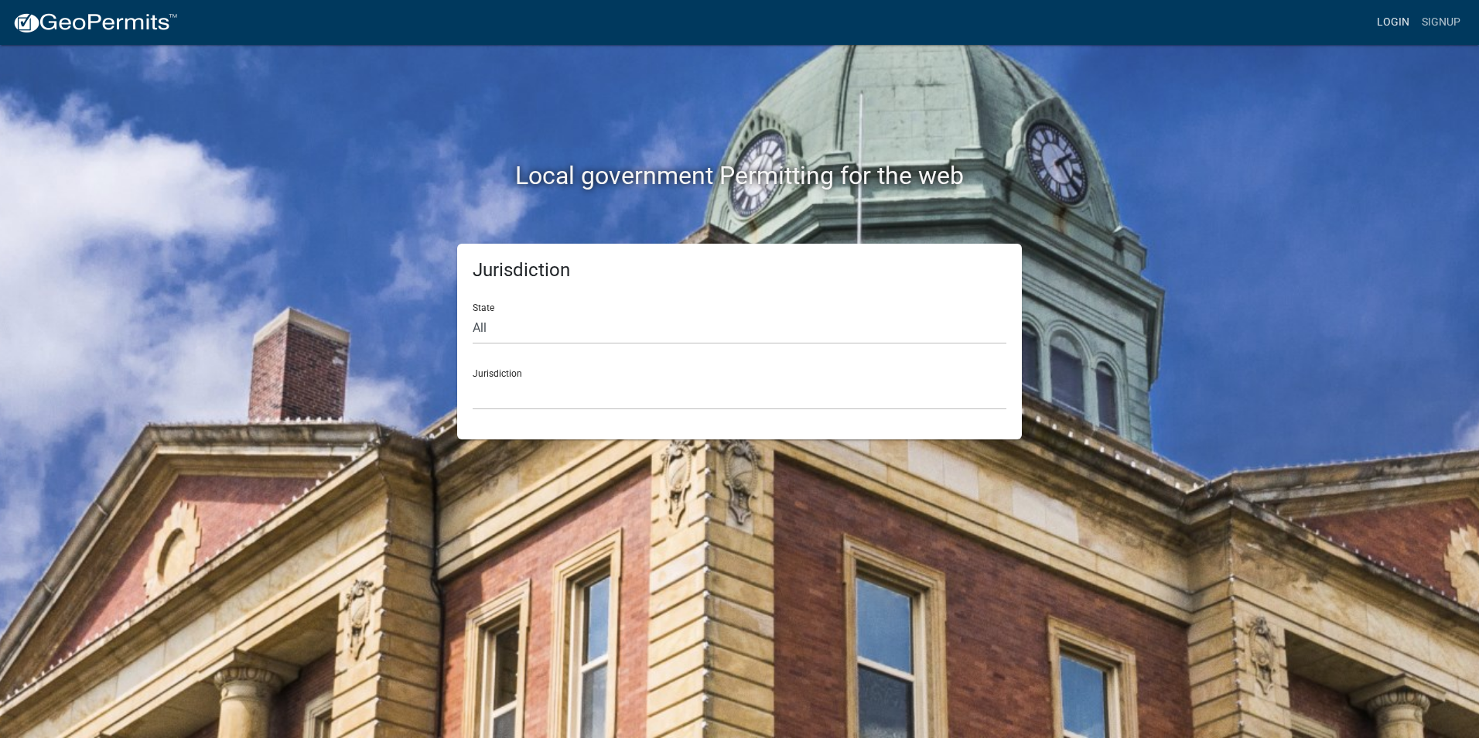
click at [1385, 27] on link "Login" at bounding box center [1393, 22] width 45 height 29
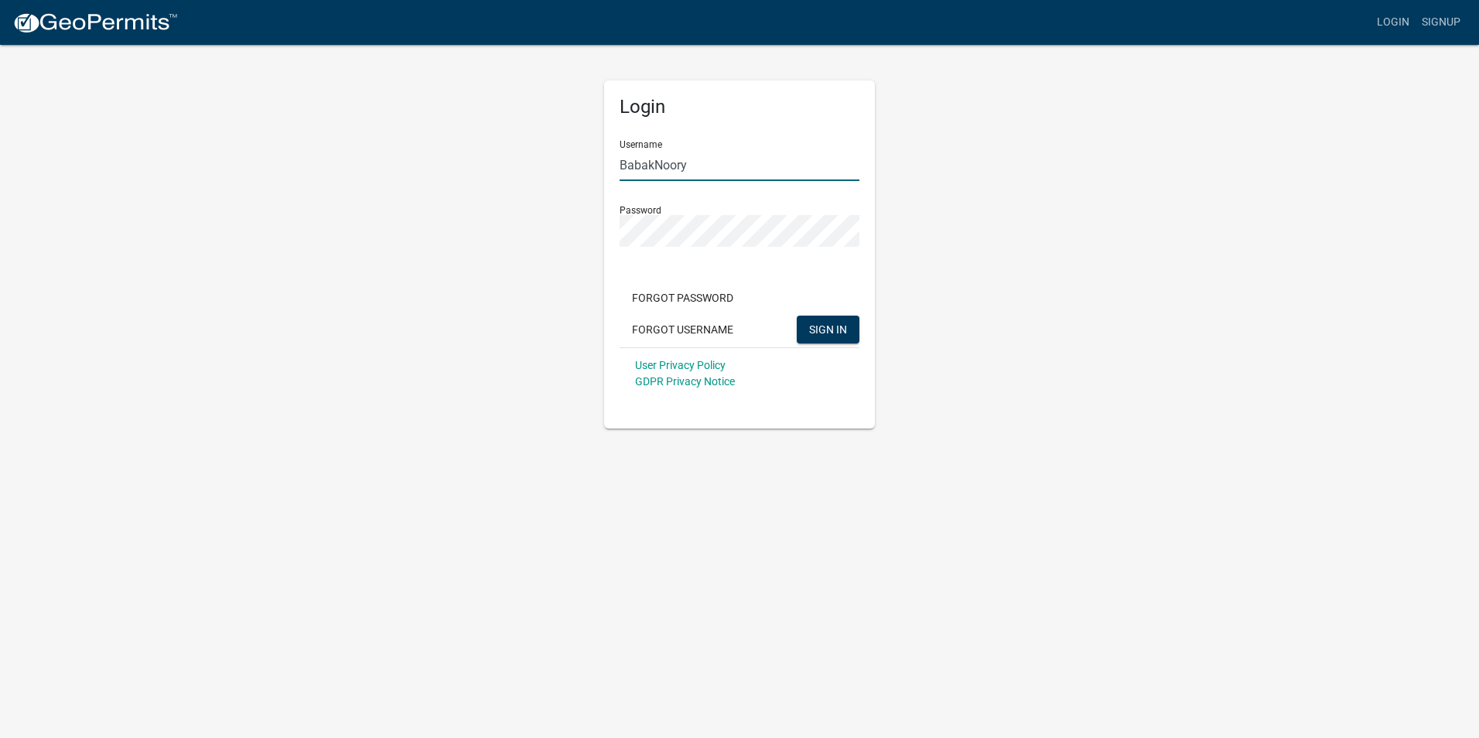
click at [712, 157] on input "BabakNoory" at bounding box center [740, 165] width 240 height 32
type input "IESResi"
click at [740, 180] on input "IESResi" at bounding box center [740, 165] width 240 height 32
click at [737, 173] on input "IESResi" at bounding box center [740, 165] width 240 height 32
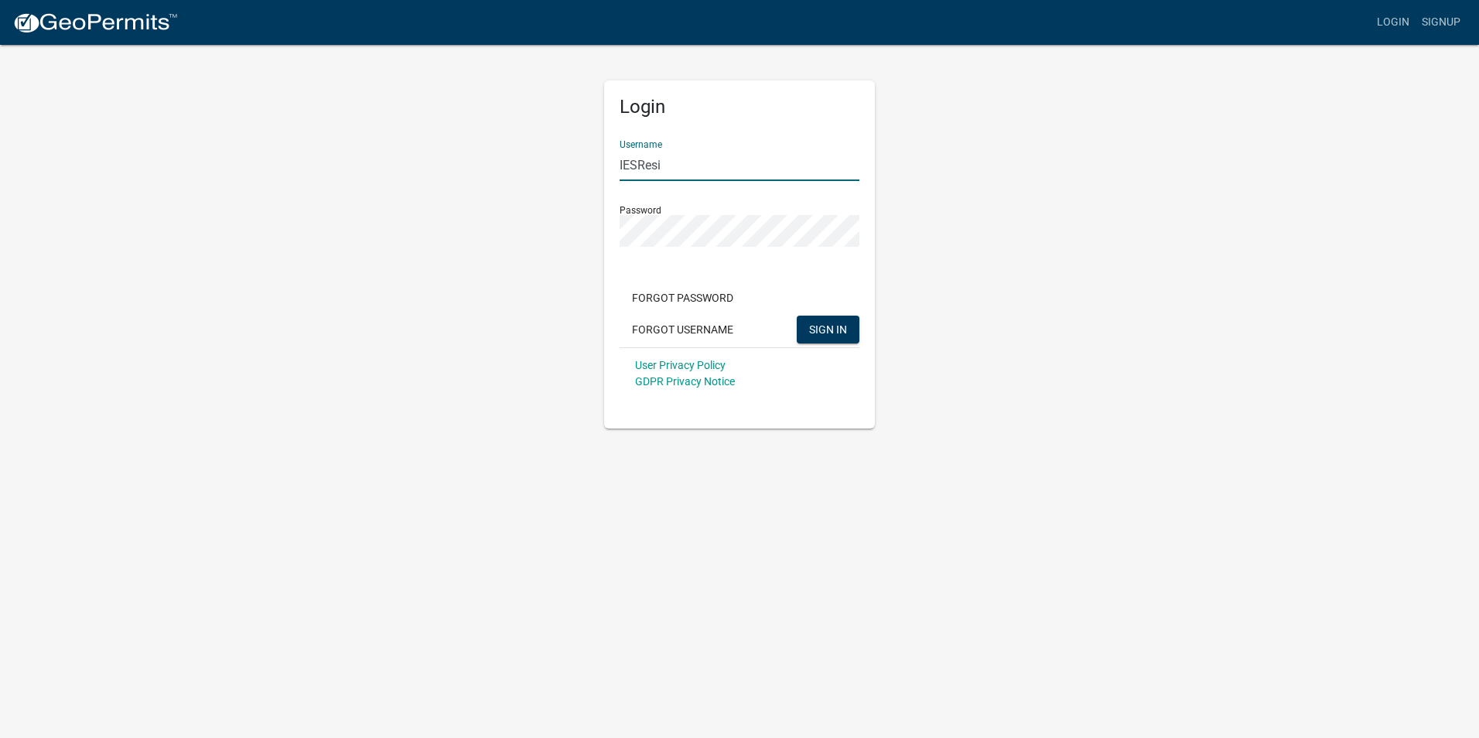
click at [732, 170] on input "IESResi" at bounding box center [740, 165] width 240 height 32
click at [102, 22] on img at bounding box center [95, 23] width 166 height 23
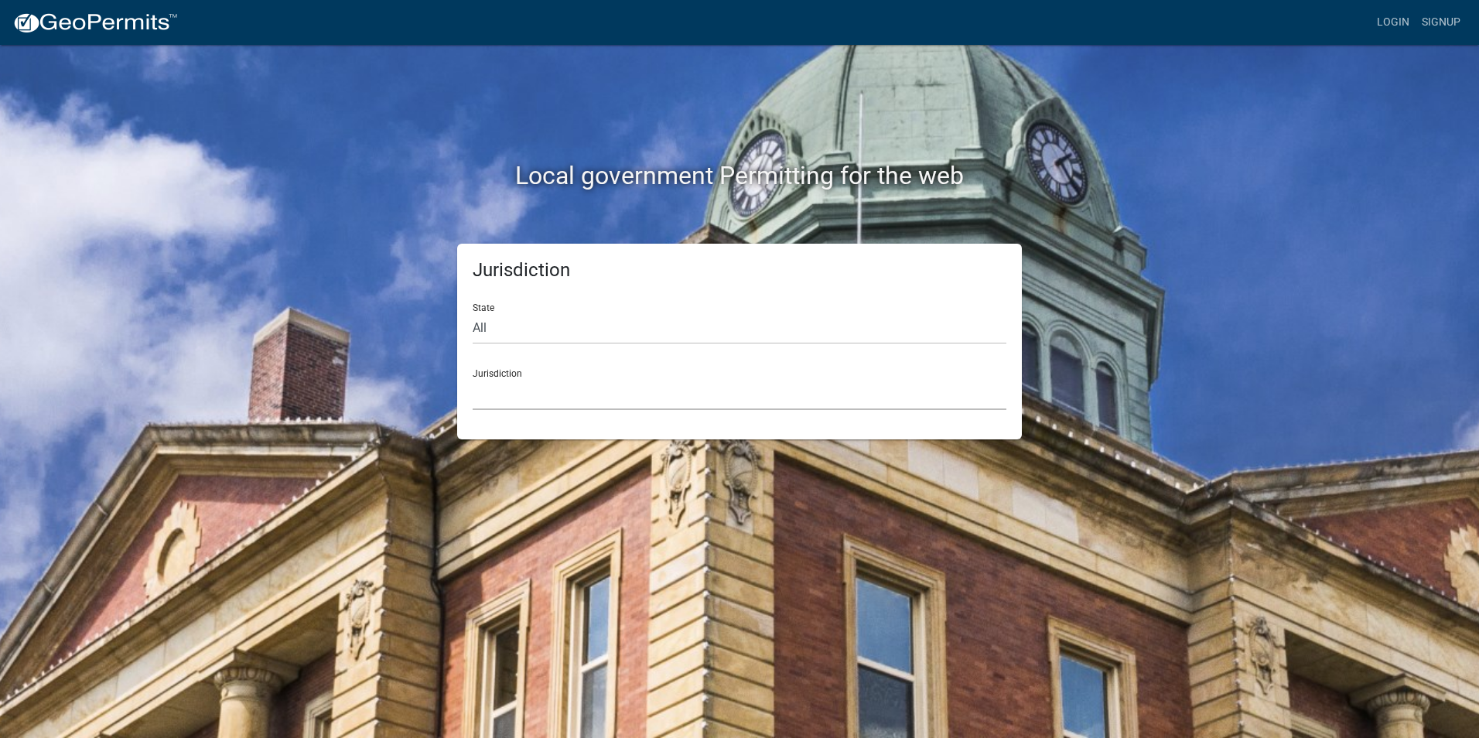
click at [797, 407] on select "[GEOGRAPHIC_DATA], [US_STATE] [GEOGRAPHIC_DATA], [US_STATE][PERSON_NAME][GEOGRA…" at bounding box center [740, 394] width 534 height 32
click at [1408, 16] on link "Login" at bounding box center [1393, 22] width 45 height 29
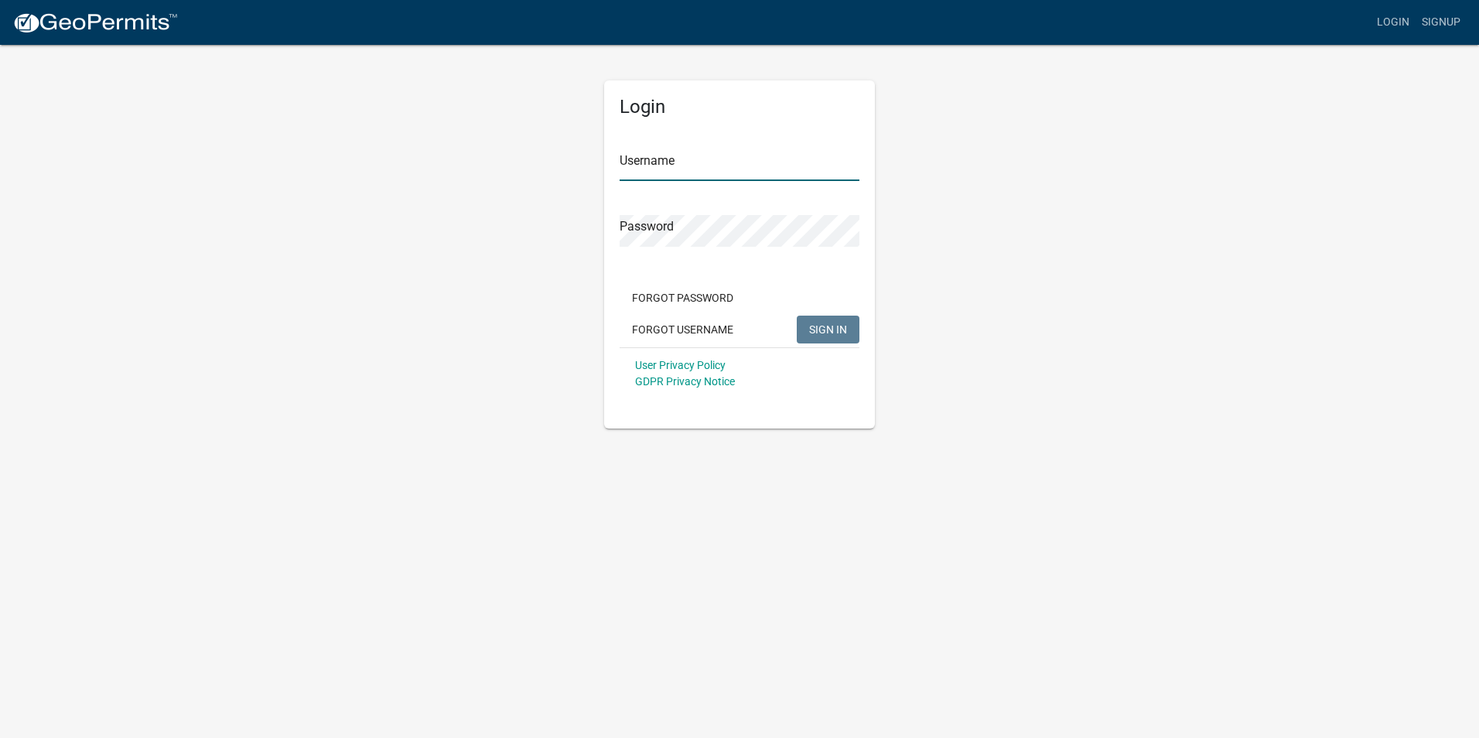
type input "IESResi"
click at [723, 169] on input "IESResi" at bounding box center [740, 165] width 240 height 32
drag, startPoint x: 1014, startPoint y: 351, endPoint x: 897, endPoint y: 337, distance: 118.4
click at [1014, 351] on div "Login Username IESResi Password Forgot Password Forgot Username SIGN IN User Pr…" at bounding box center [740, 235] width 882 height 385
click at [807, 325] on button "SIGN IN" at bounding box center [828, 330] width 63 height 28
